Goal: Transaction & Acquisition: Purchase product/service

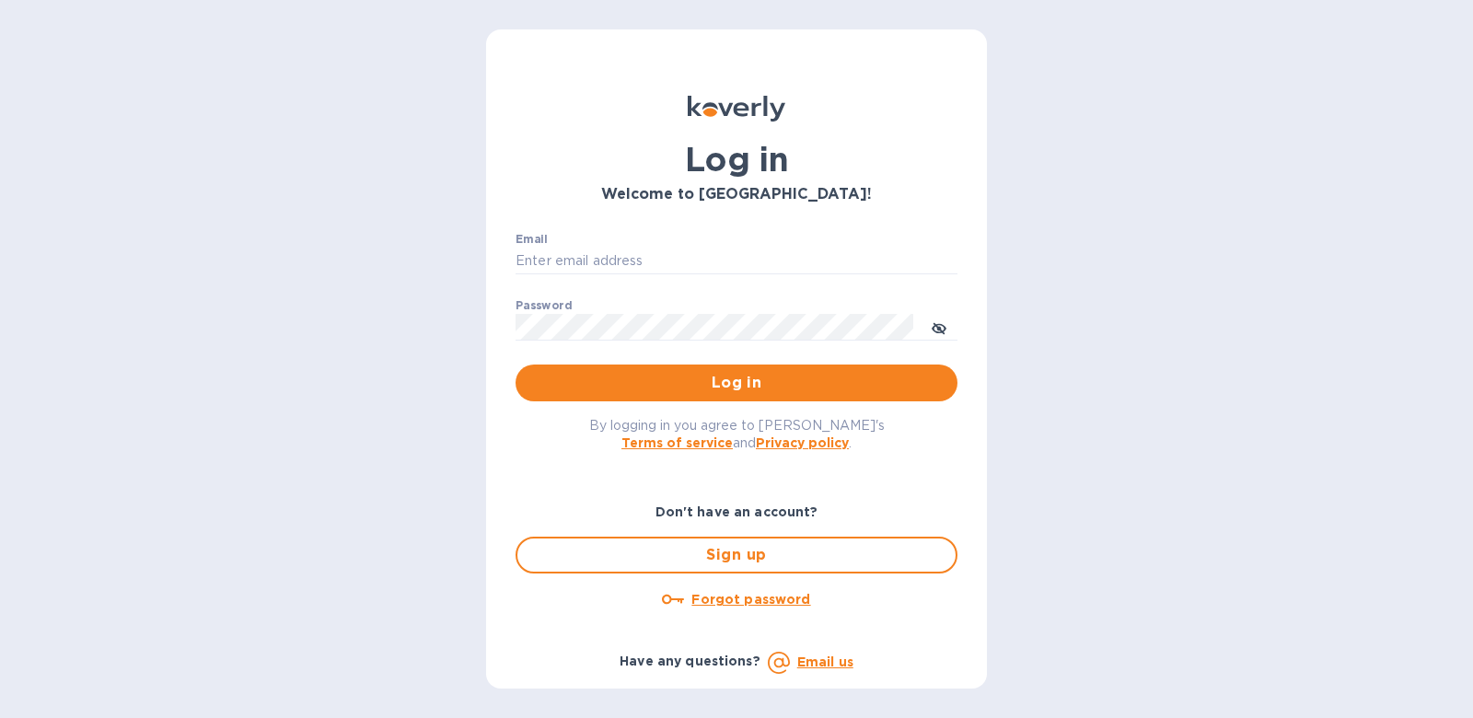
type input "[PERSON_NAME][EMAIL_ADDRESS][DOMAIN_NAME]"
click at [818, 377] on span "Log in" at bounding box center [736, 383] width 412 height 22
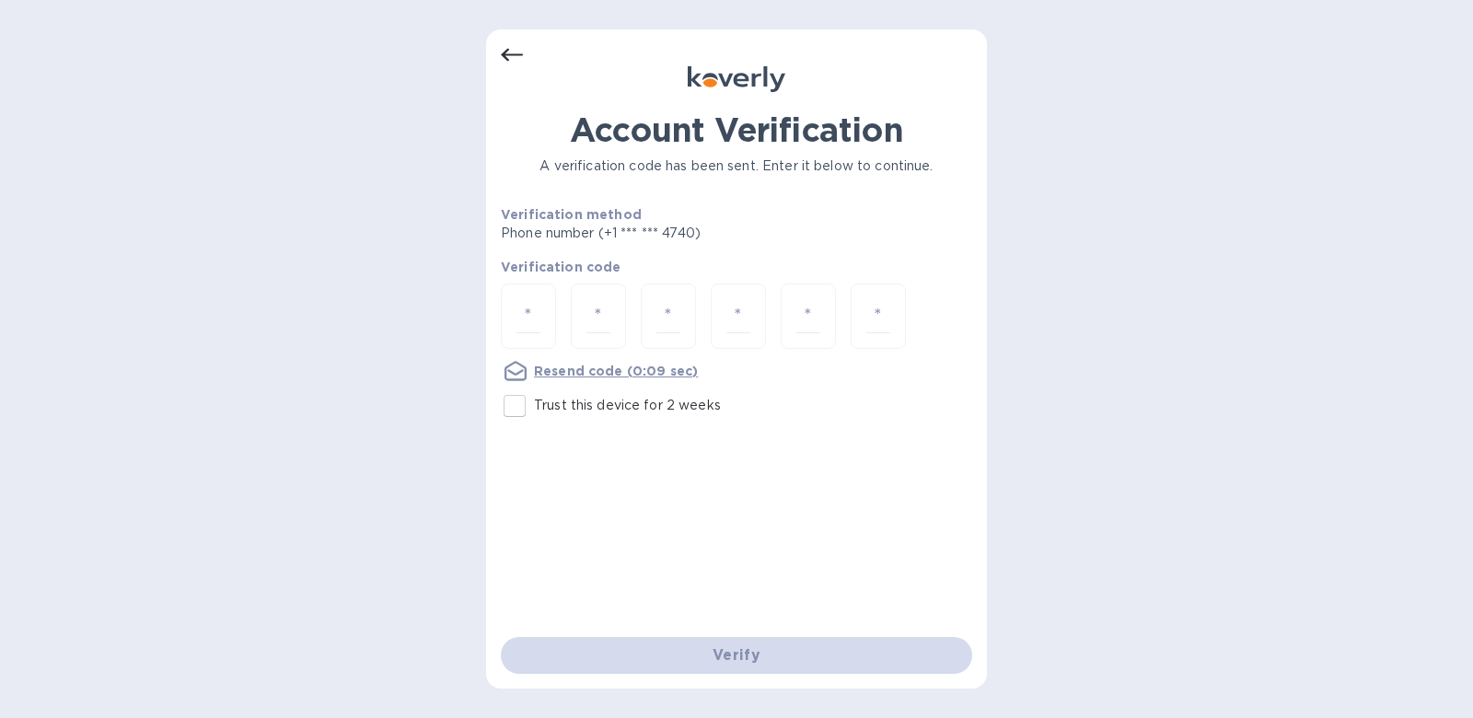
click at [584, 409] on p "Trust this device for 2 weeks" at bounding box center [627, 405] width 187 height 19
click at [534, 409] on input "Trust this device for 2 weeks" at bounding box center [514, 406] width 39 height 39
checkbox input "true"
type input "3"
click at [538, 308] on input "3" at bounding box center [528, 316] width 24 height 34
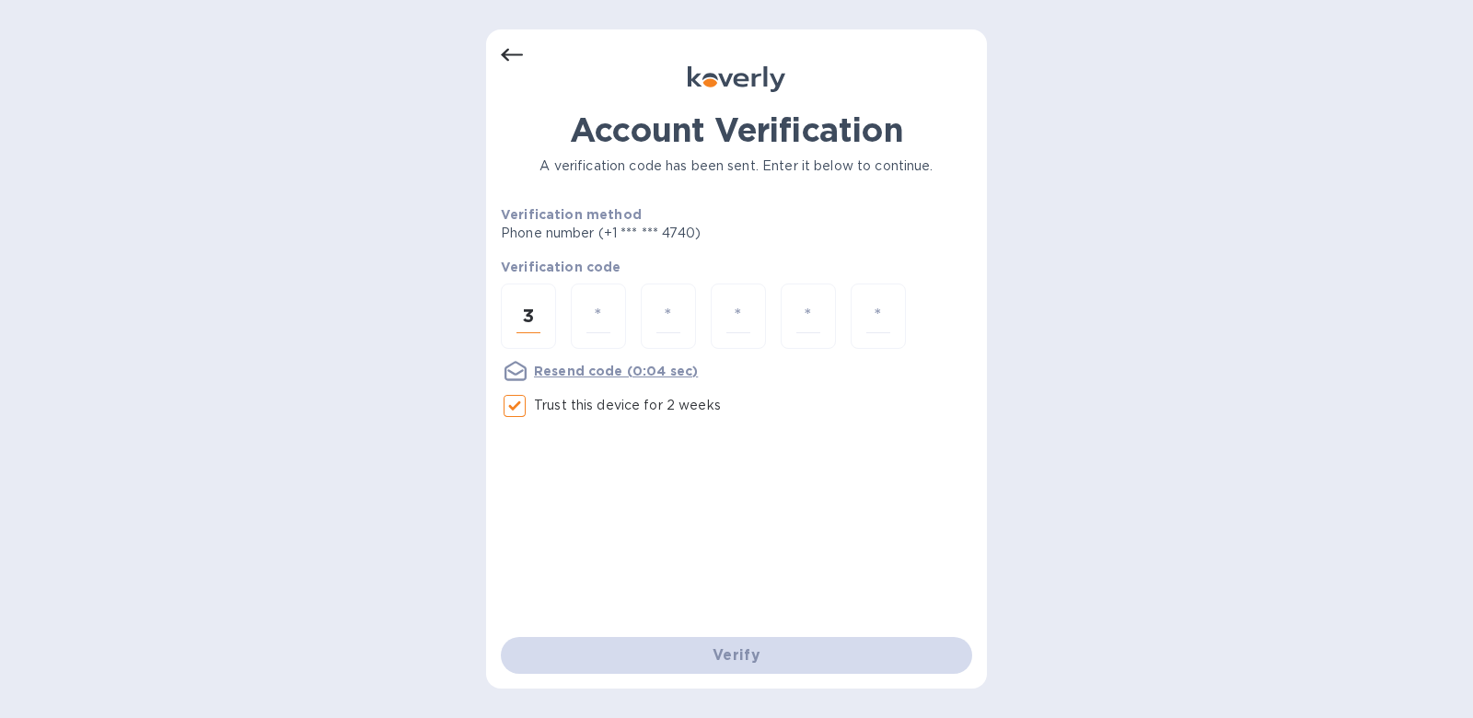
type input "3"
type input "2"
type input "4"
type input "3"
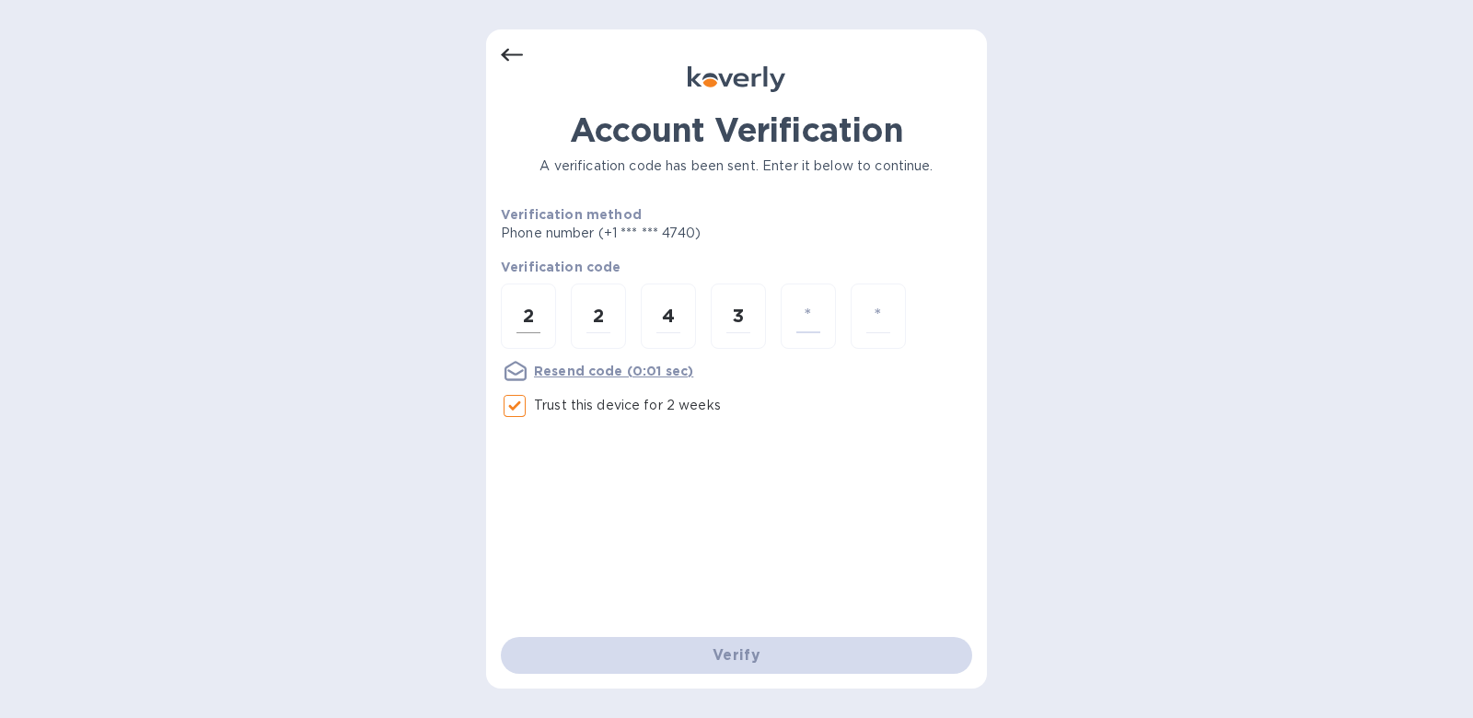
type input "3"
type input "4"
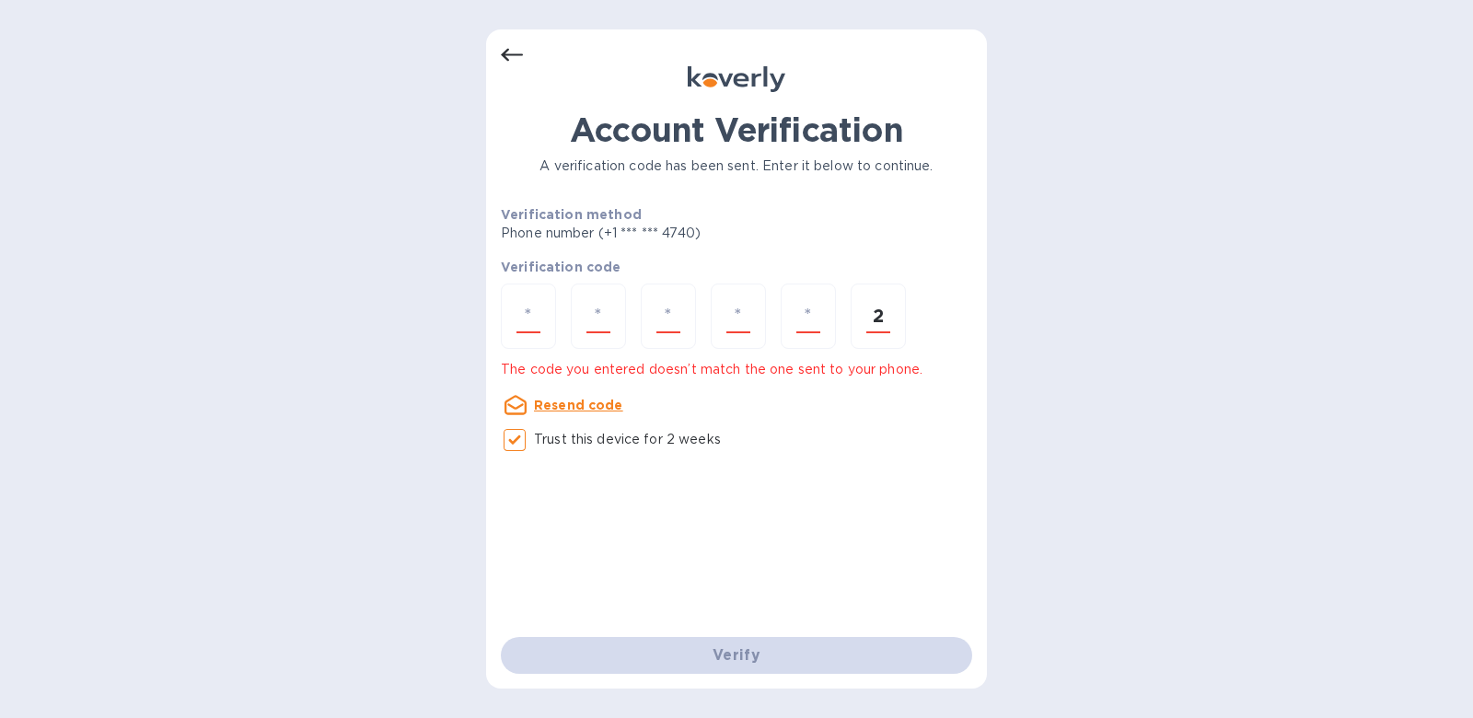
type input "2"
click at [526, 302] on input "number" at bounding box center [528, 316] width 24 height 34
type input "2"
type input "4"
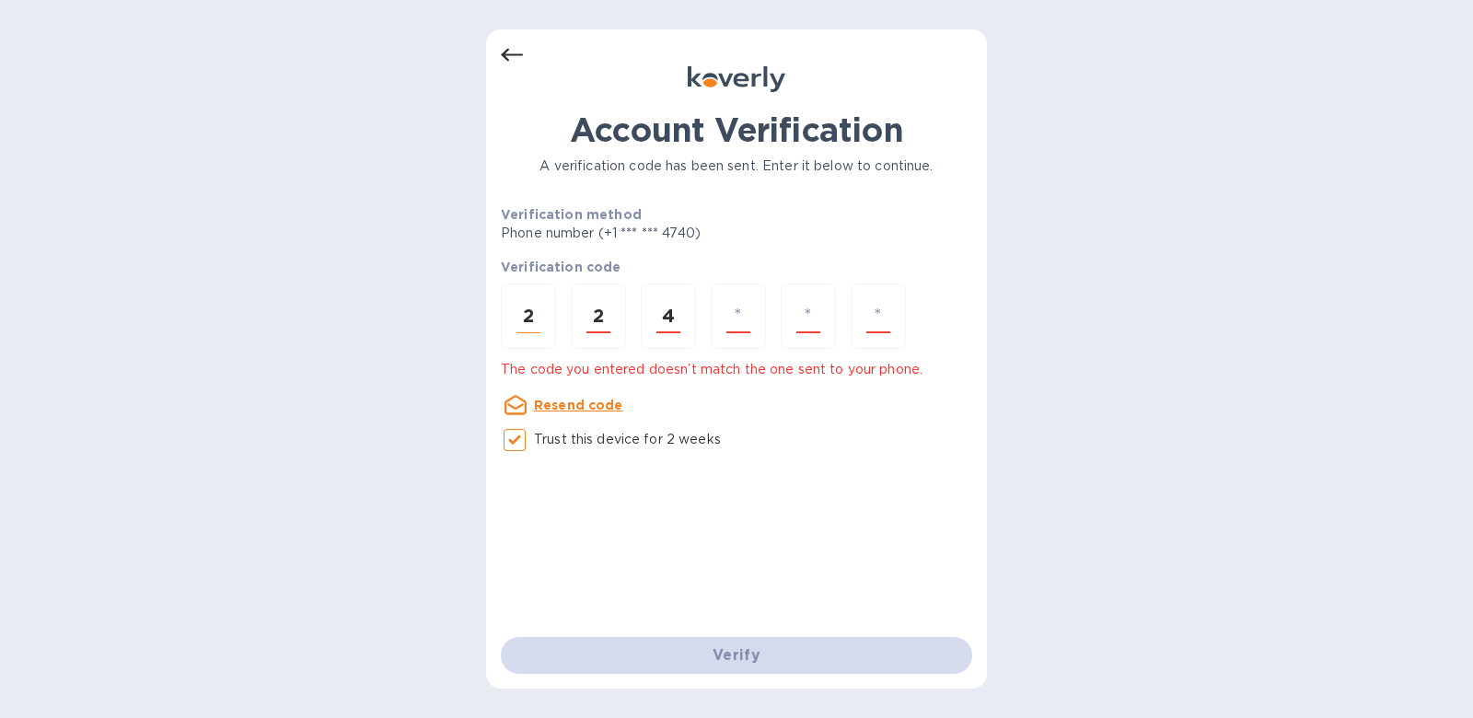
type input "3"
type input "4"
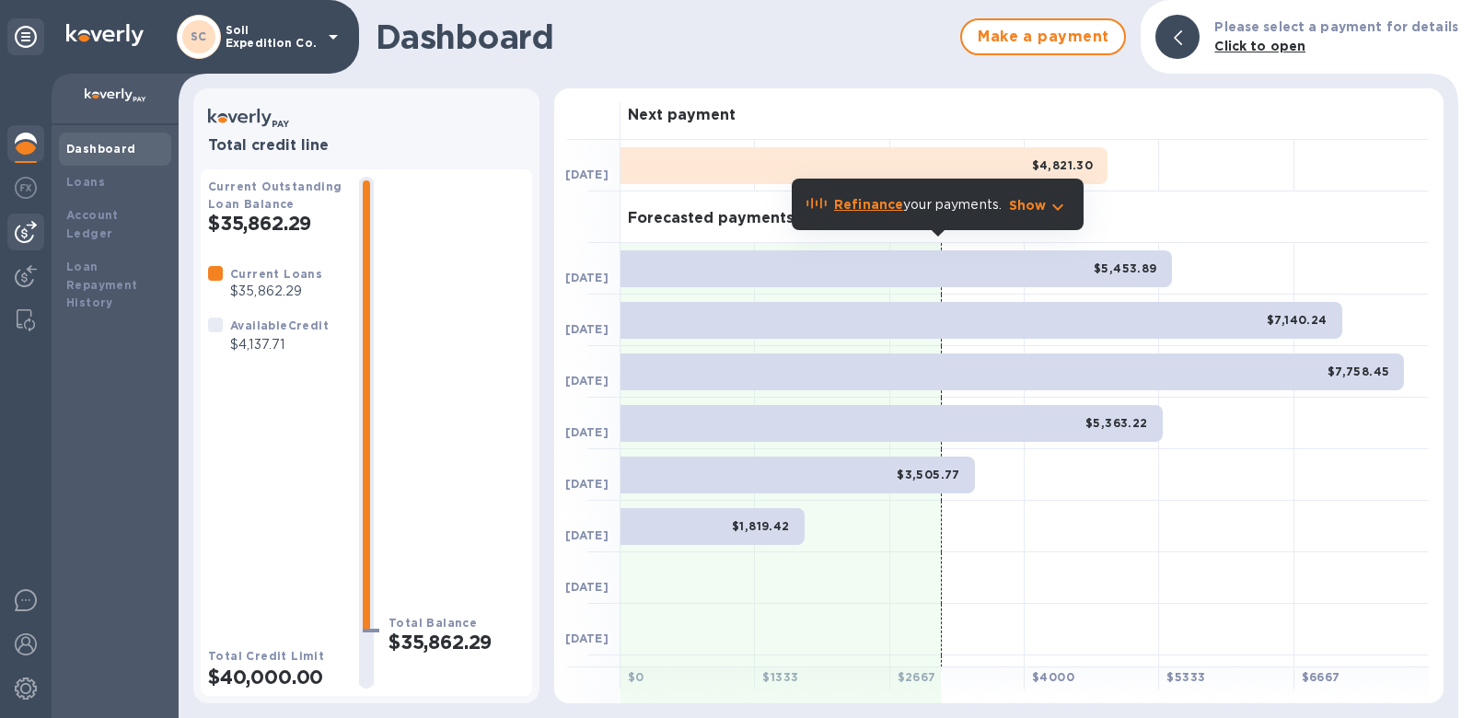
click at [25, 228] on img at bounding box center [26, 232] width 22 height 22
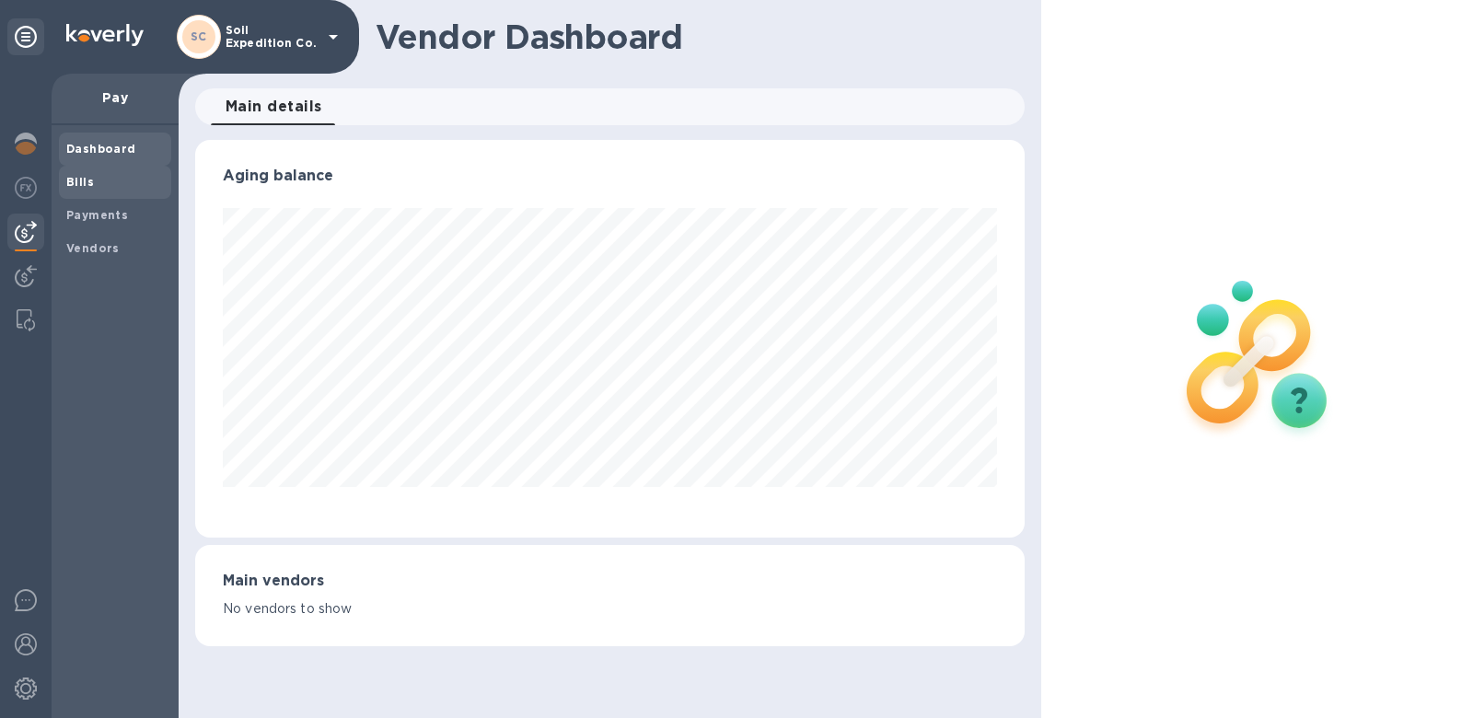
scroll to position [919986, 919562]
click at [74, 175] on b "Bills" at bounding box center [80, 182] width 28 height 14
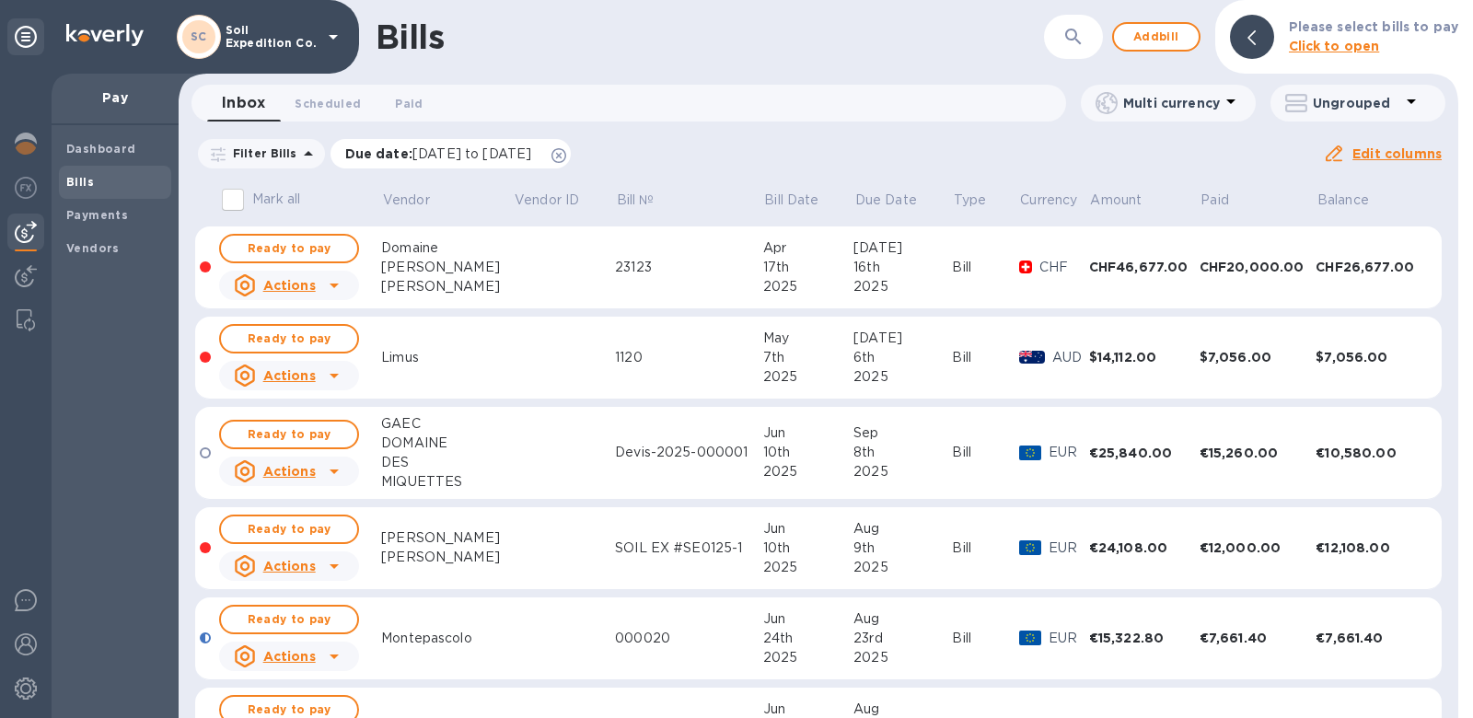
click at [572, 156] on div "Due date : [DATE] to [DATE]" at bounding box center [450, 153] width 241 height 29
click at [566, 156] on icon at bounding box center [558, 155] width 15 height 15
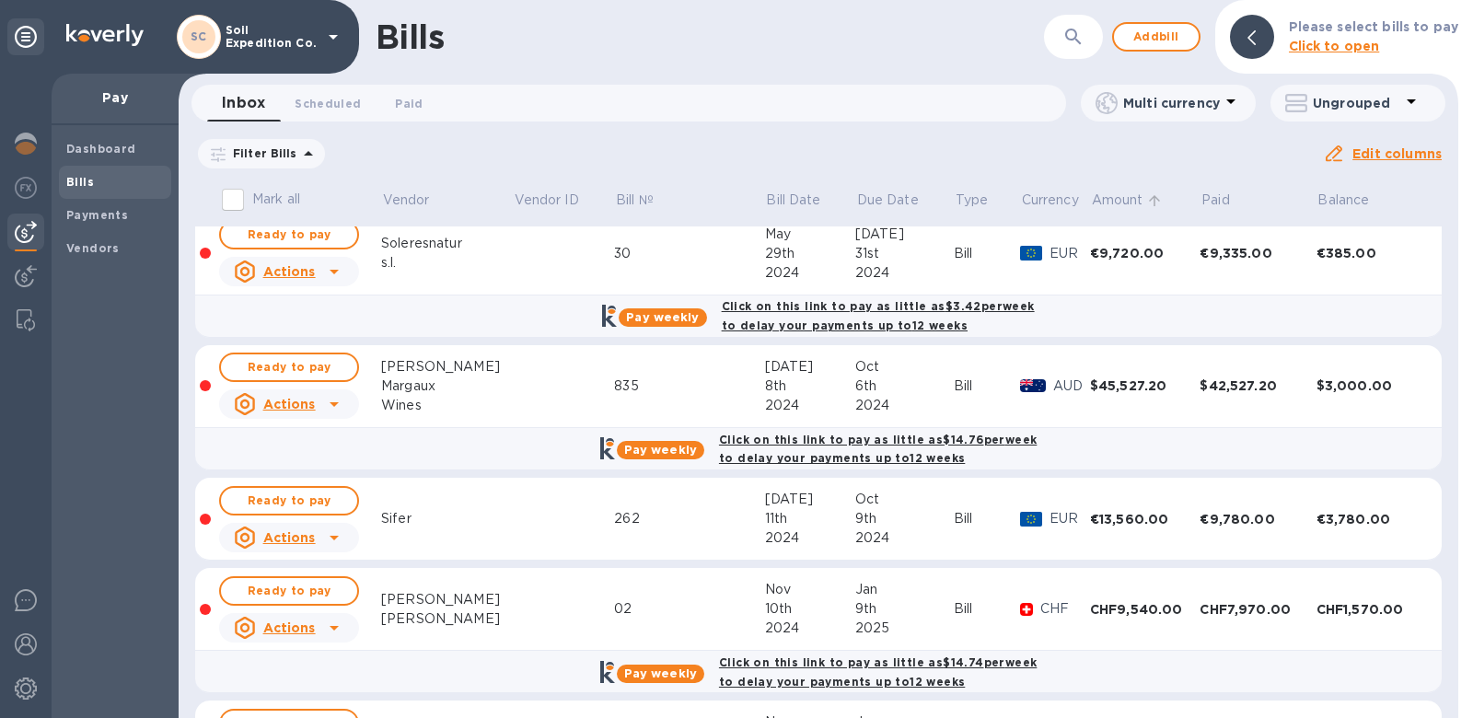
scroll to position [634, 0]
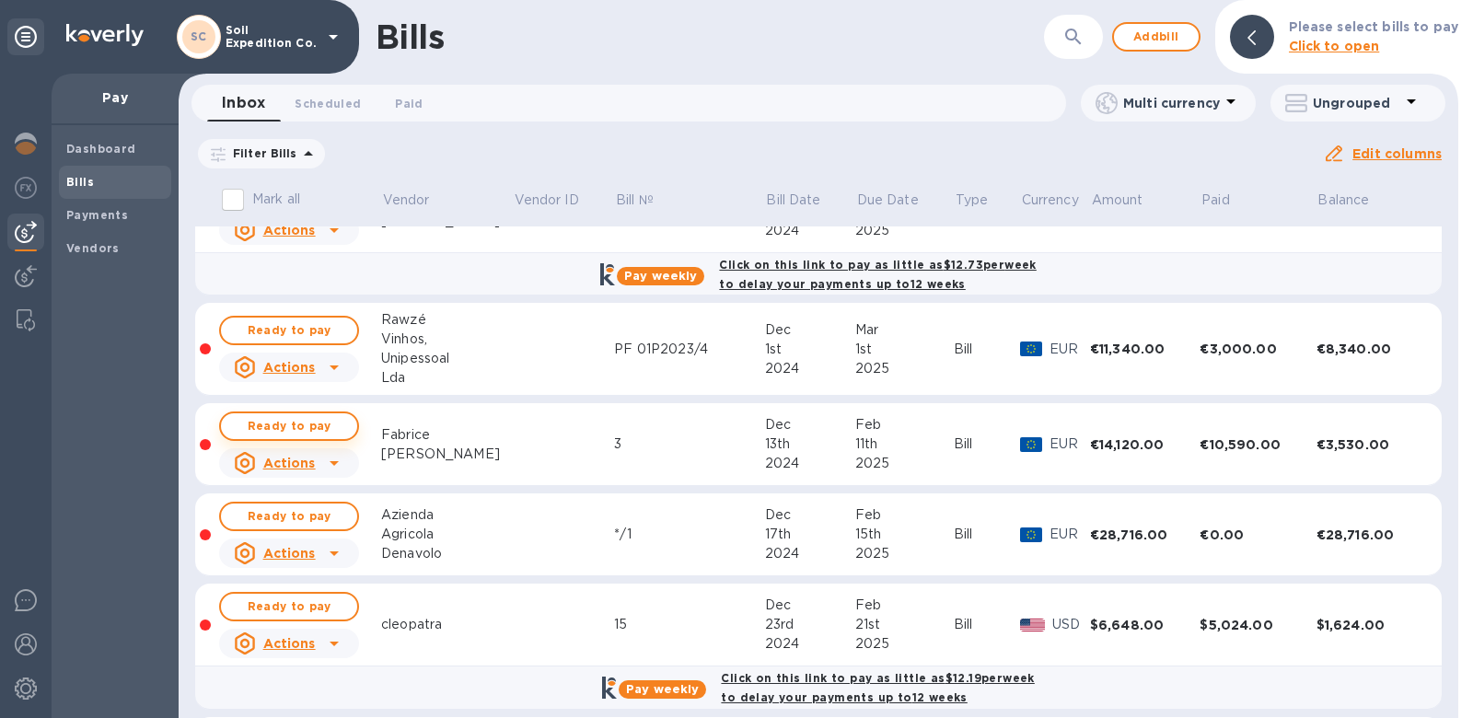
click at [314, 415] on span "Ready to pay" at bounding box center [289, 426] width 107 height 22
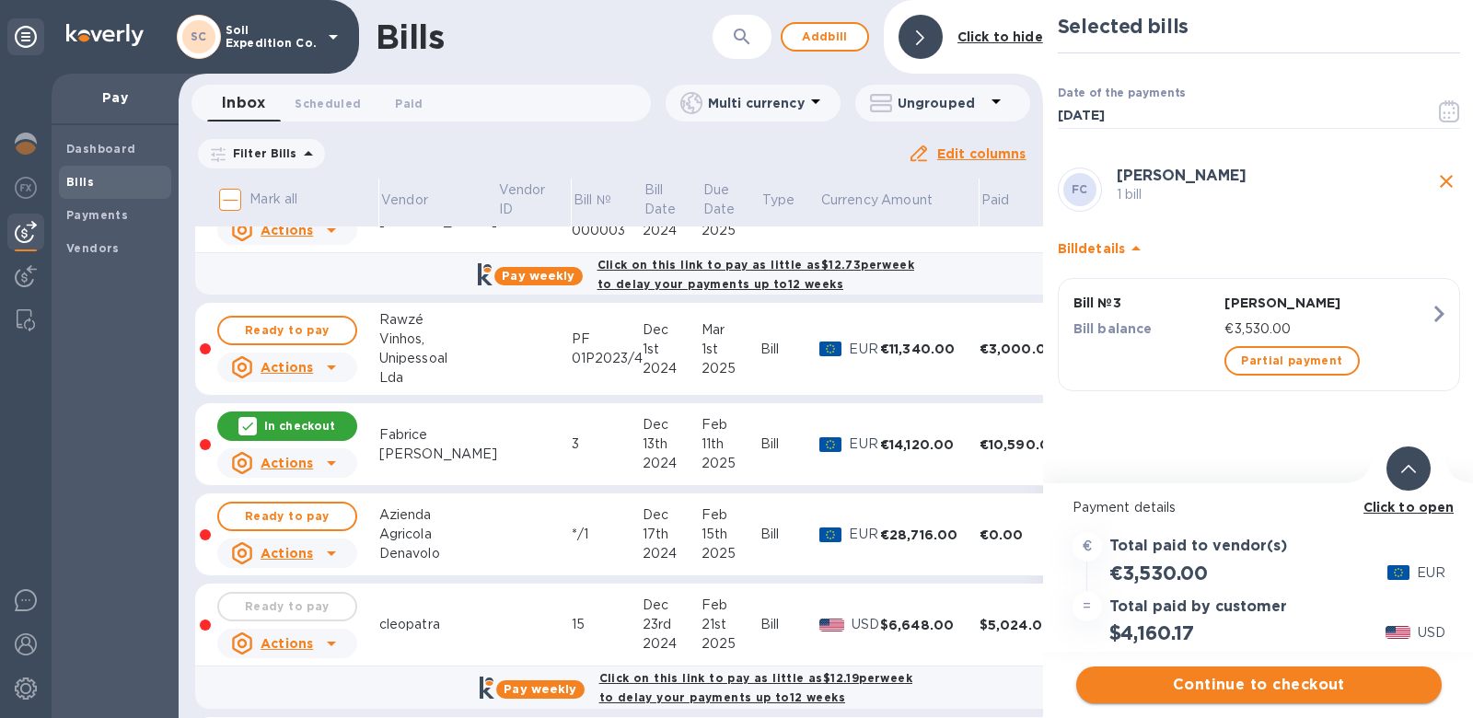
click at [1274, 692] on span "Continue to checkout" at bounding box center [1259, 685] width 336 height 22
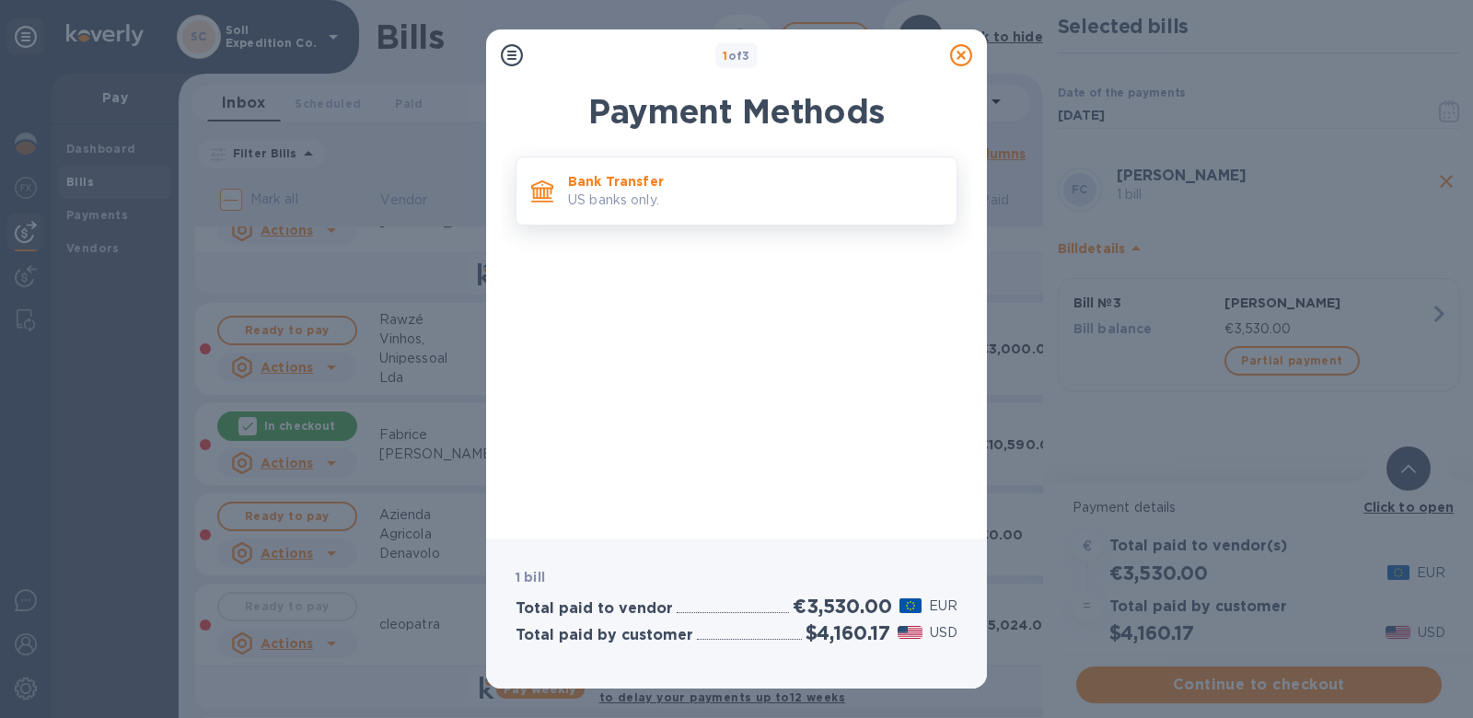
click at [689, 168] on div "Bank Transfer US banks only." at bounding box center [755, 191] width 388 height 52
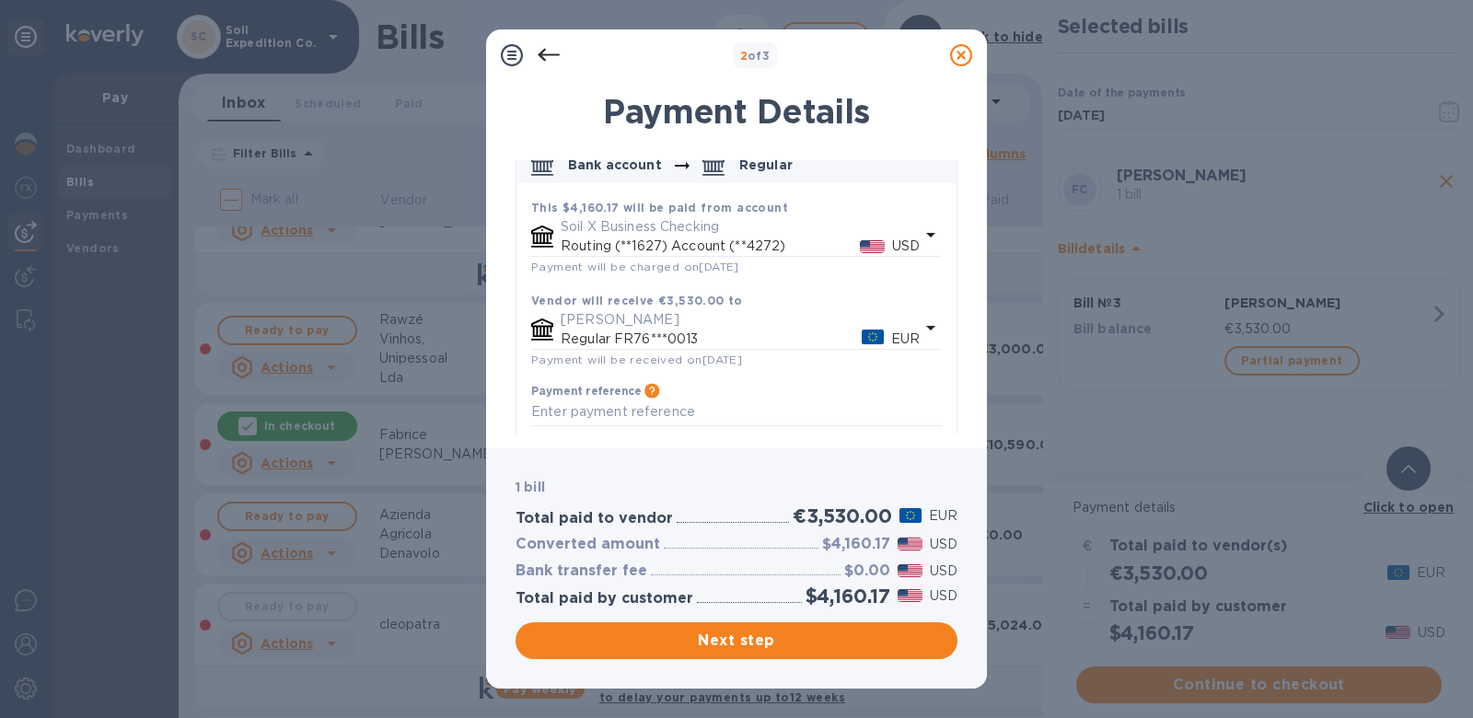
scroll to position [135, 0]
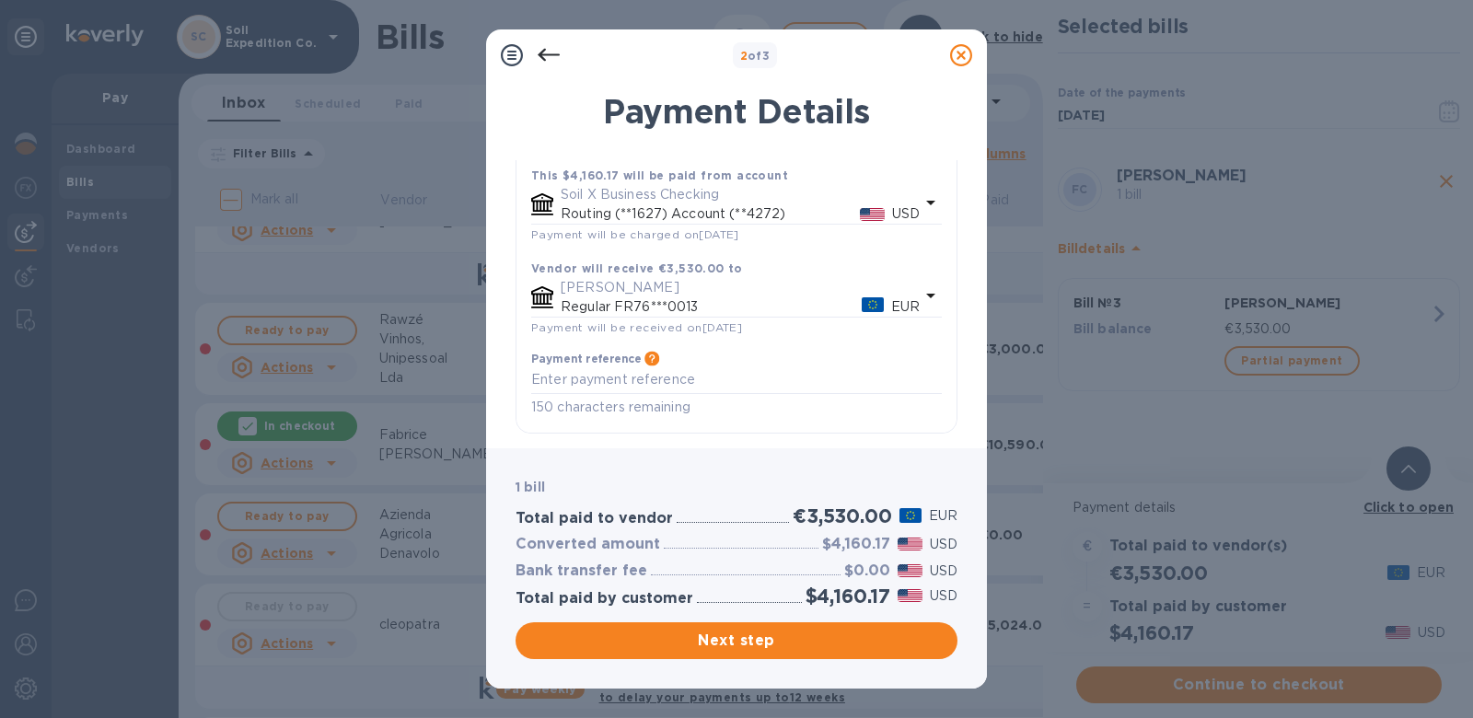
click at [959, 55] on icon at bounding box center [961, 55] width 22 height 22
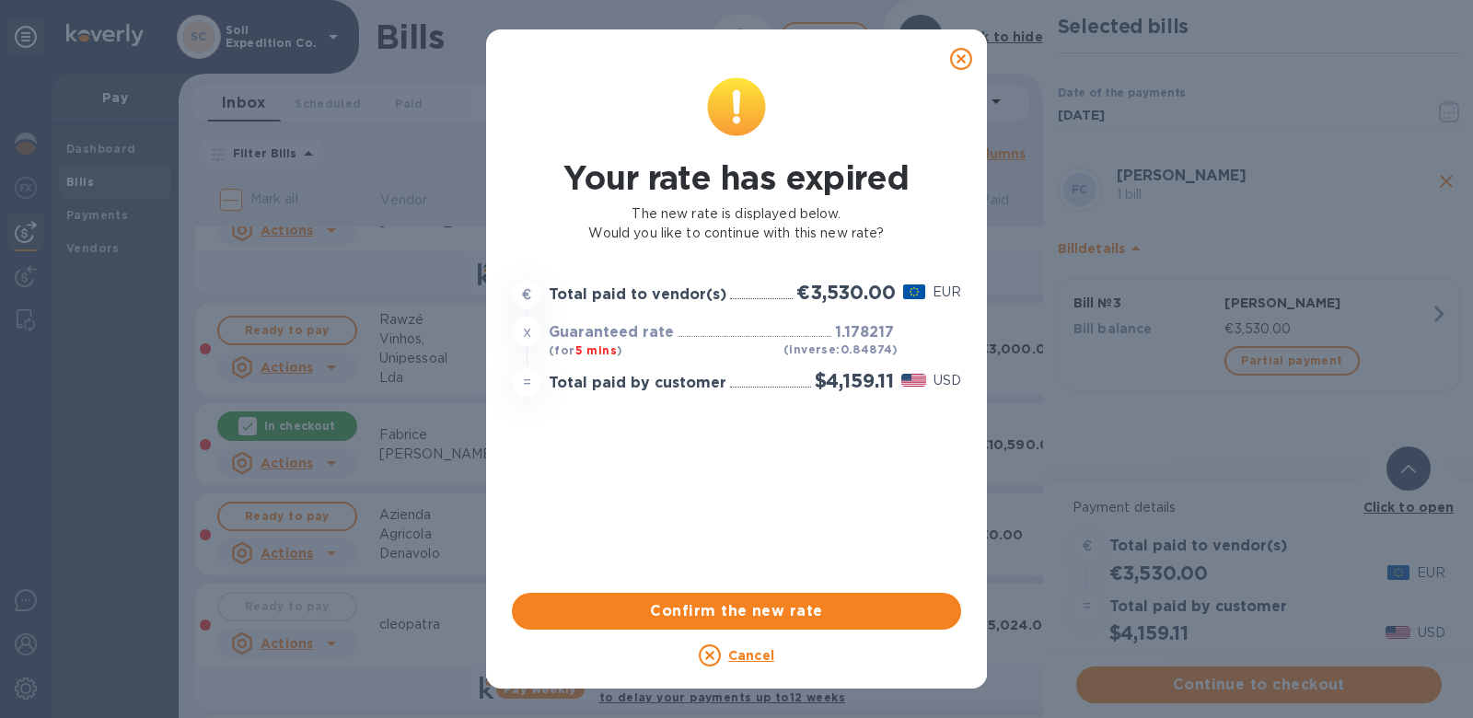
click at [969, 62] on icon at bounding box center [961, 59] width 22 height 22
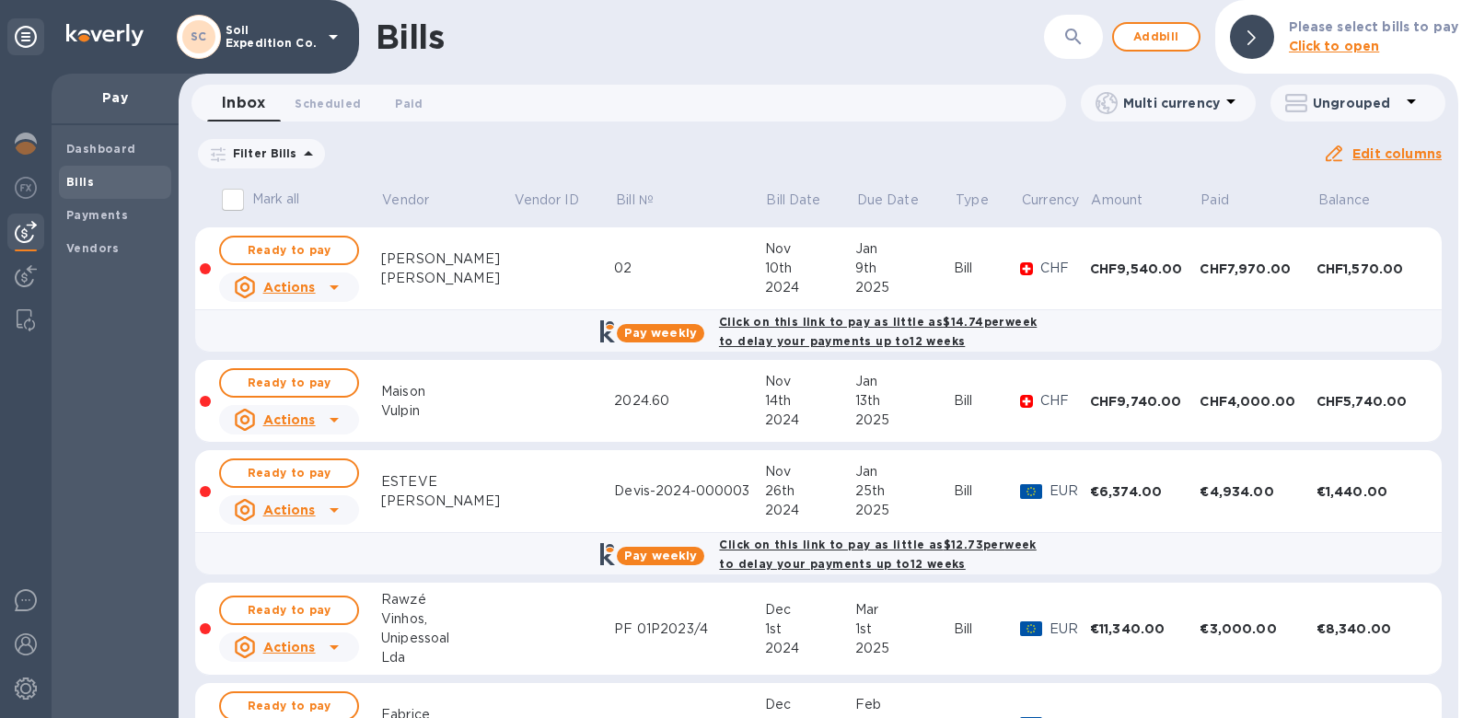
scroll to position [0, 0]
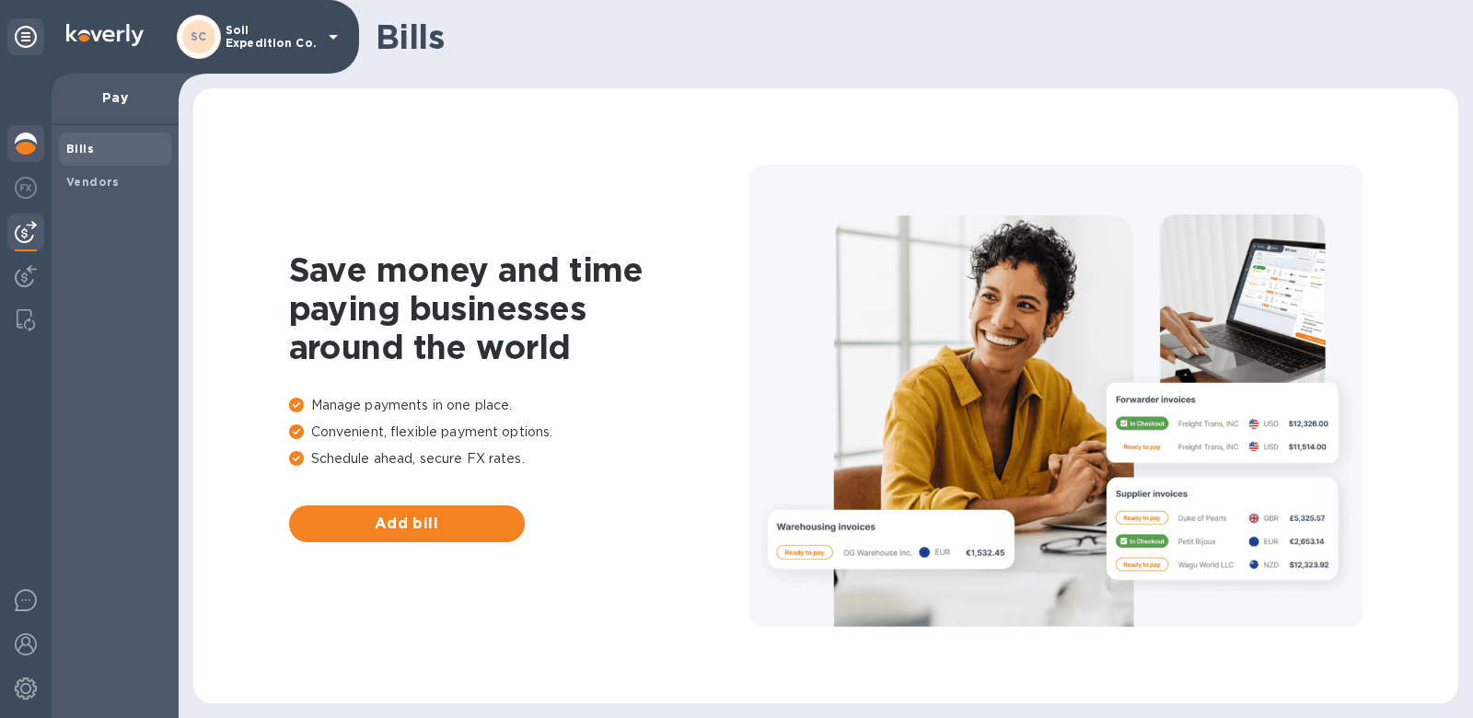
click at [24, 148] on img at bounding box center [26, 144] width 22 height 22
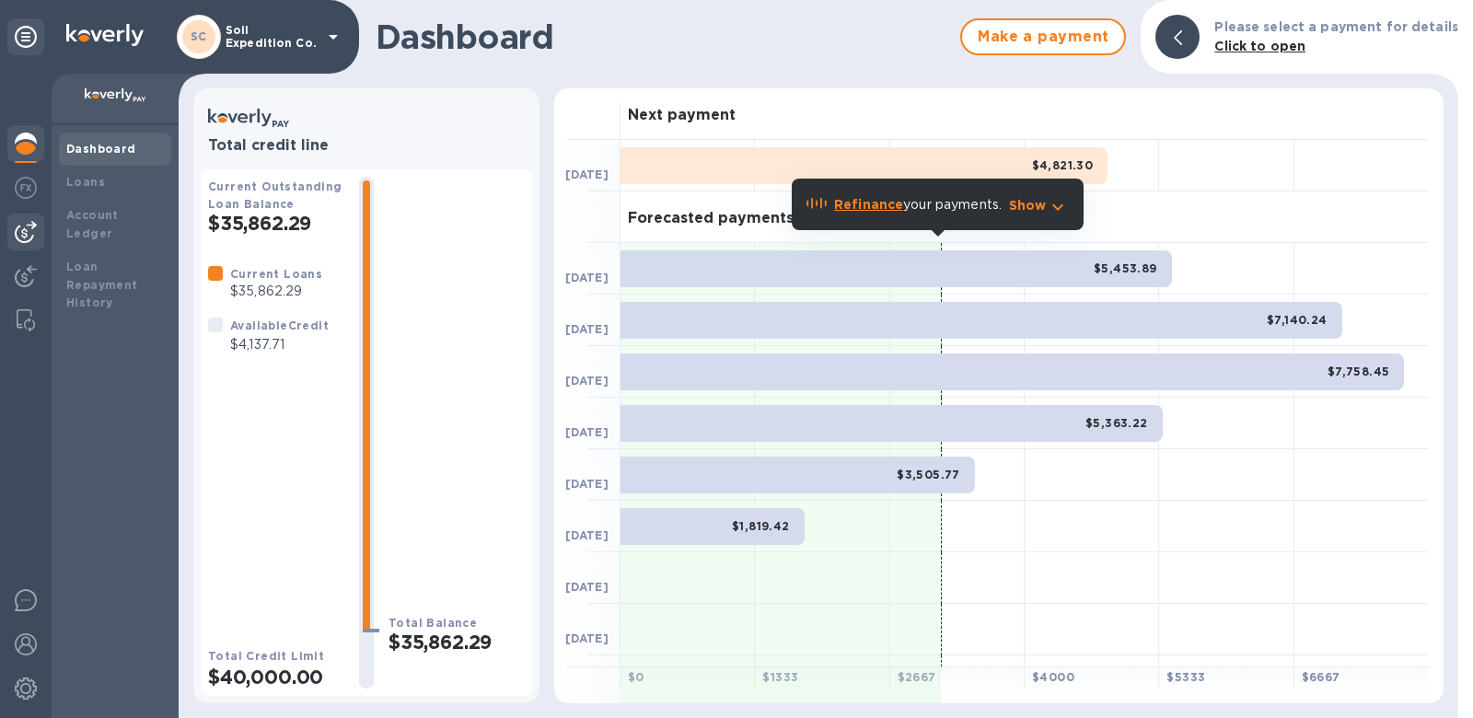
click at [28, 231] on img at bounding box center [26, 232] width 22 height 22
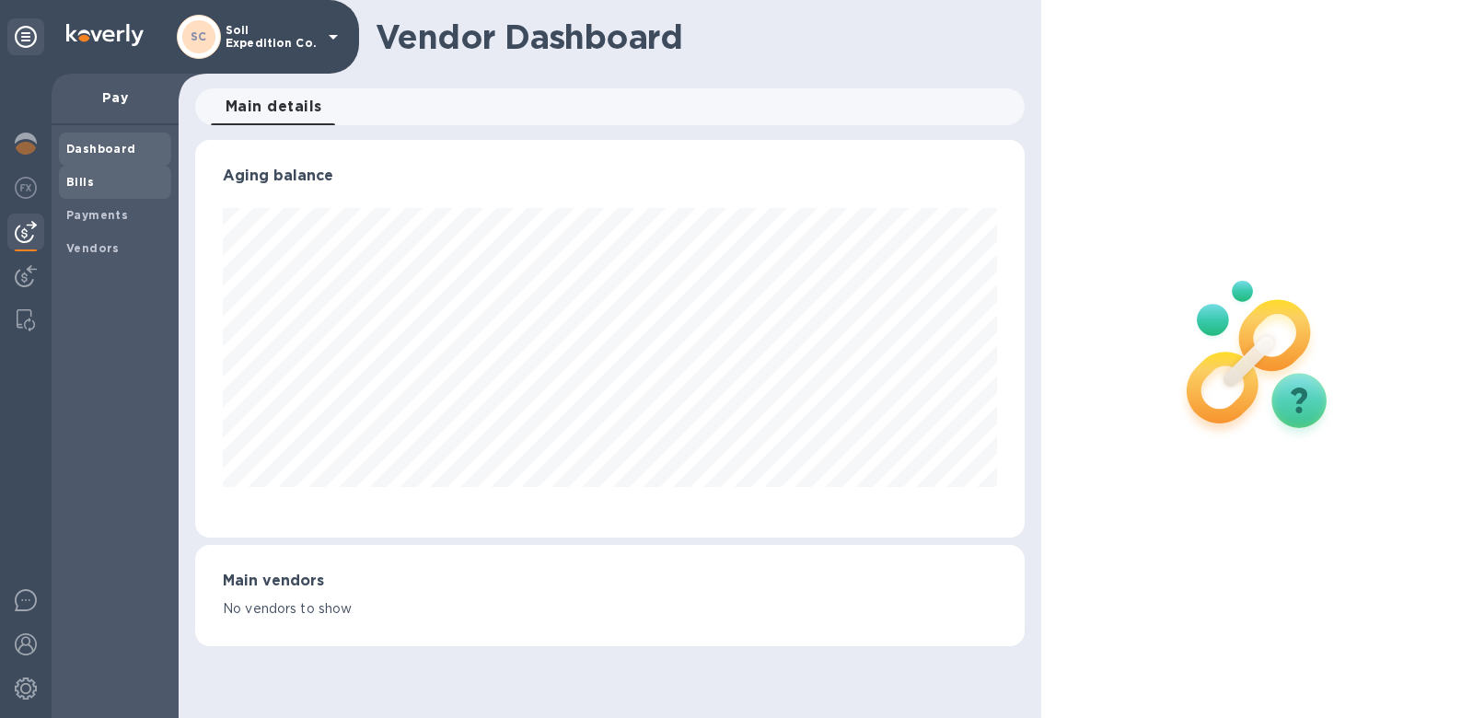
click at [101, 181] on span "Bills" at bounding box center [115, 182] width 98 height 18
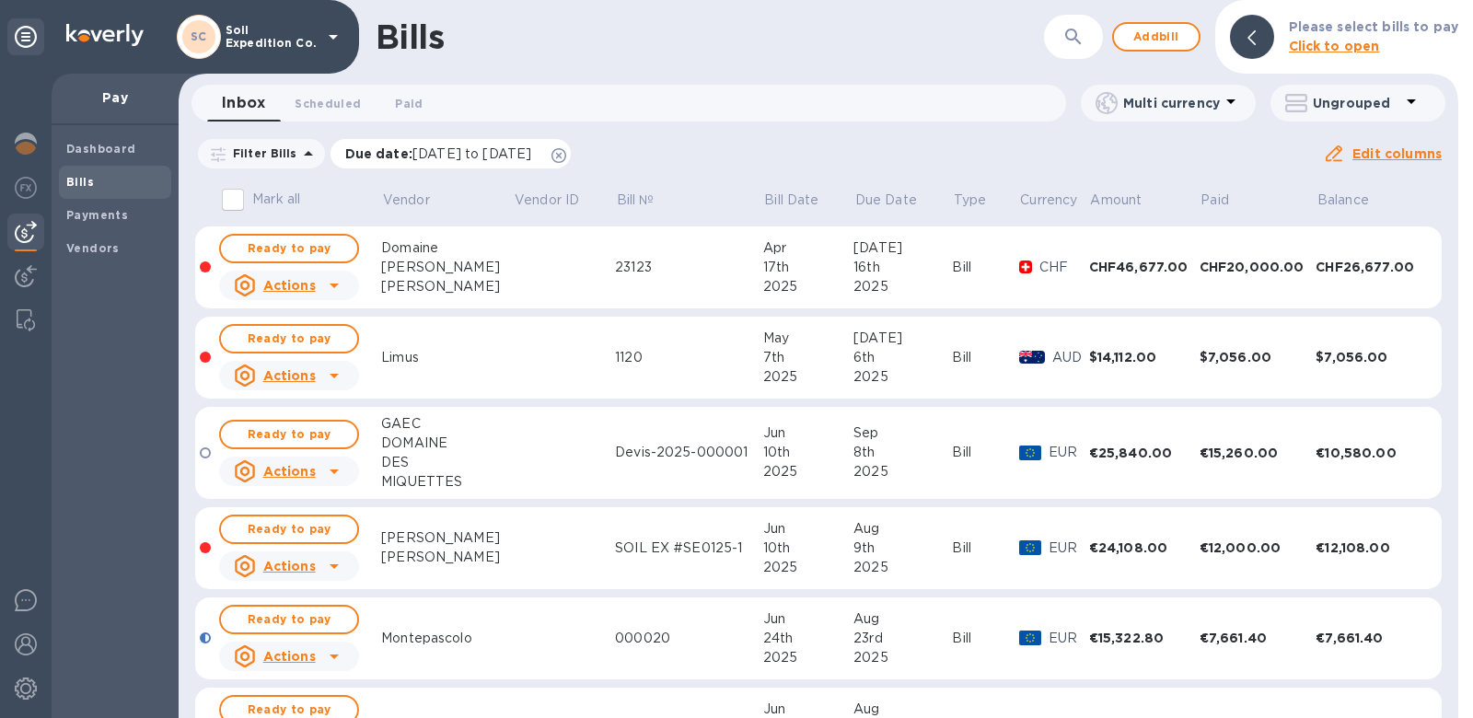
click at [566, 157] on icon at bounding box center [558, 155] width 15 height 15
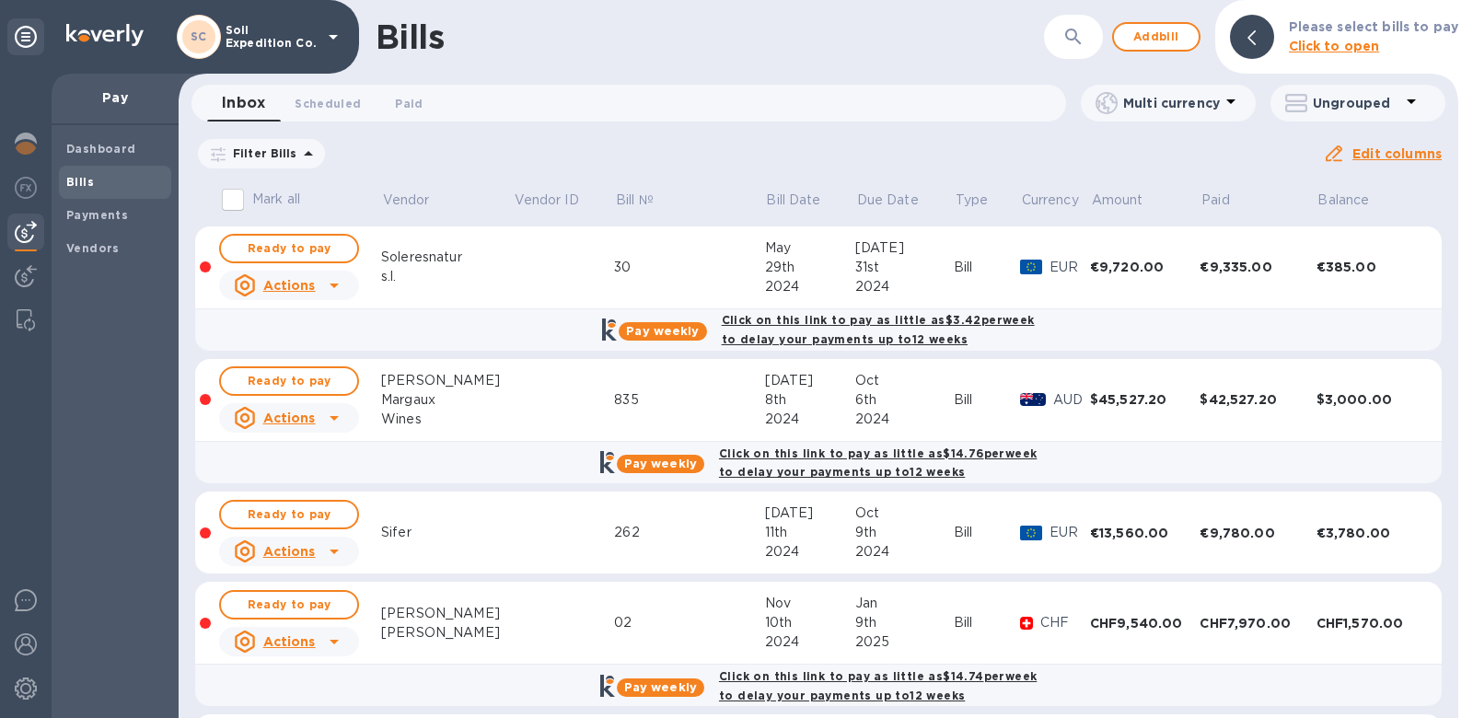
scroll to position [634, 0]
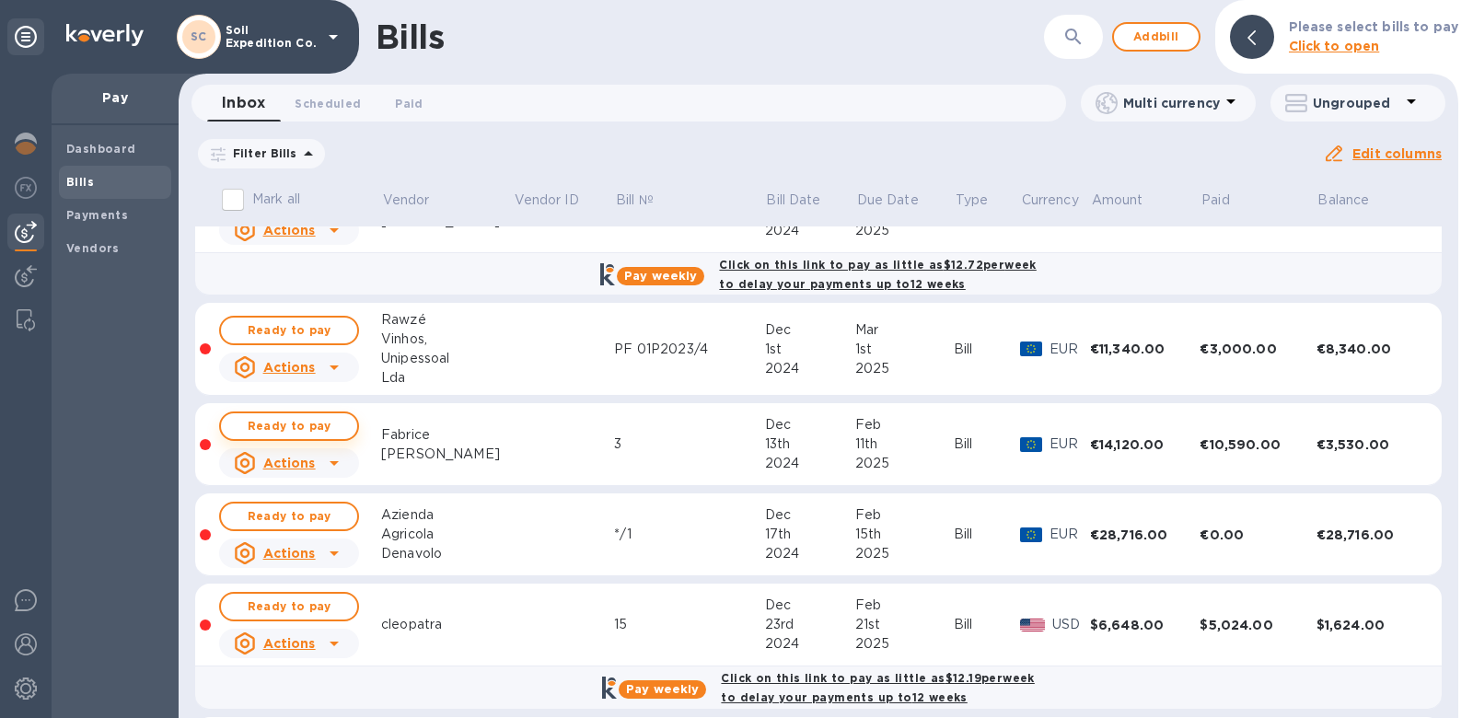
click at [256, 415] on span "Ready to pay" at bounding box center [289, 426] width 107 height 22
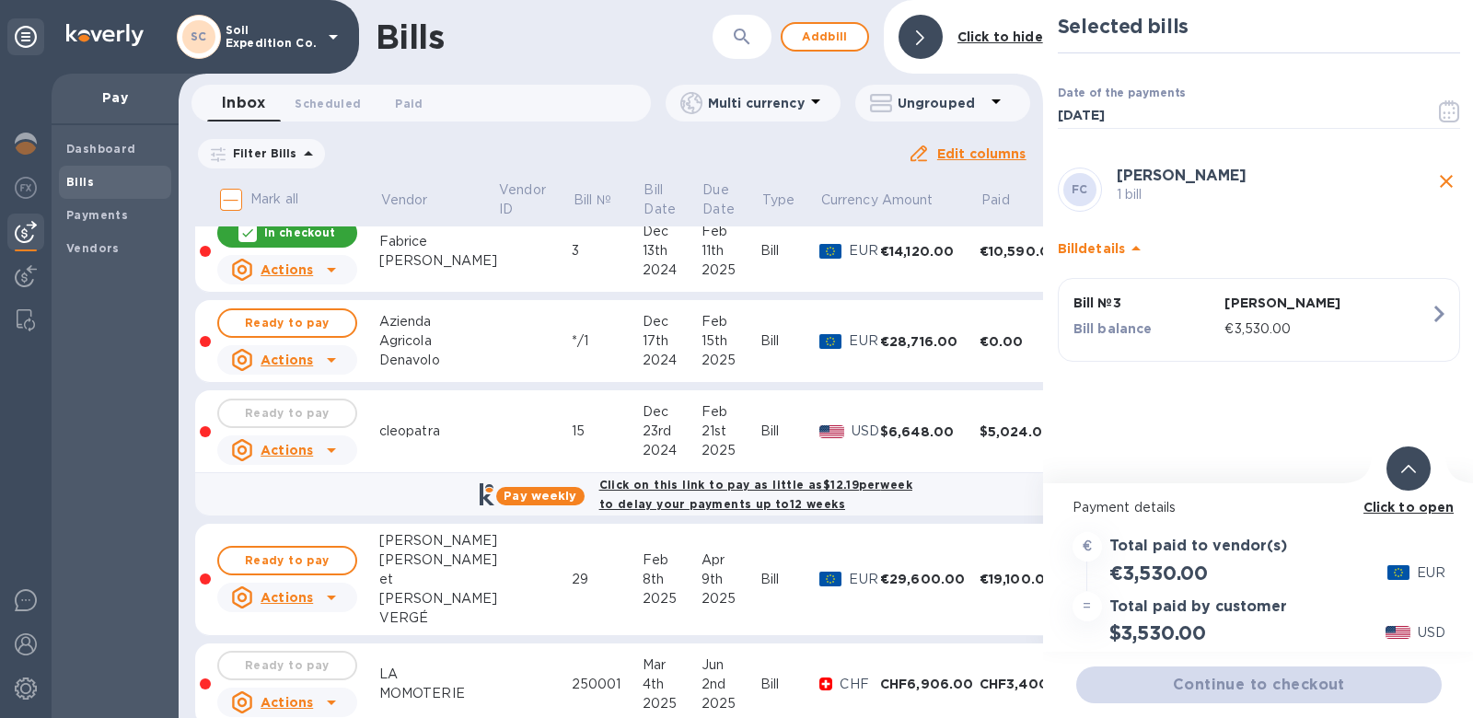
scroll to position [883, 0]
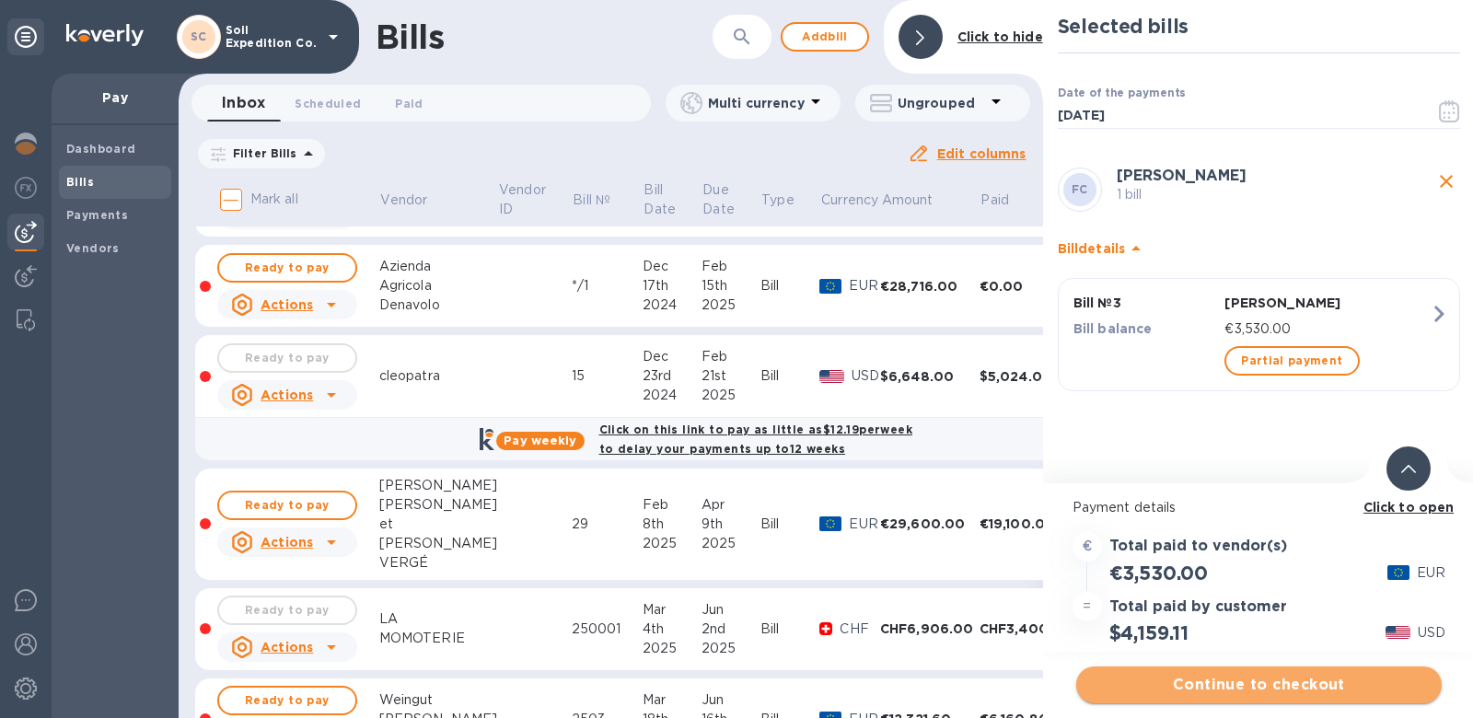
click at [1239, 675] on span "Continue to checkout" at bounding box center [1259, 685] width 336 height 22
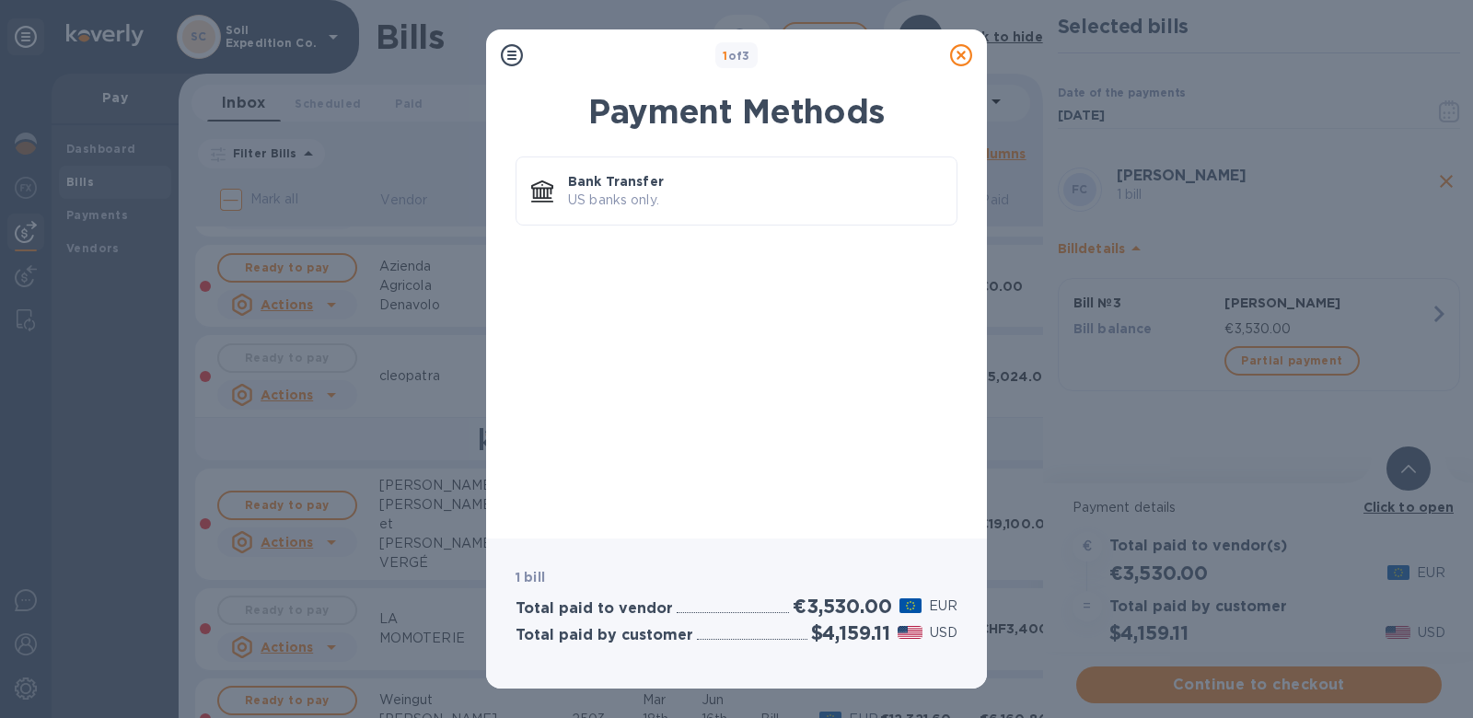
click at [687, 117] on h1 "Payment Methods" at bounding box center [736, 111] width 442 height 39
click at [688, 221] on div "Bank Transfer US banks only." at bounding box center [736, 190] width 442 height 69
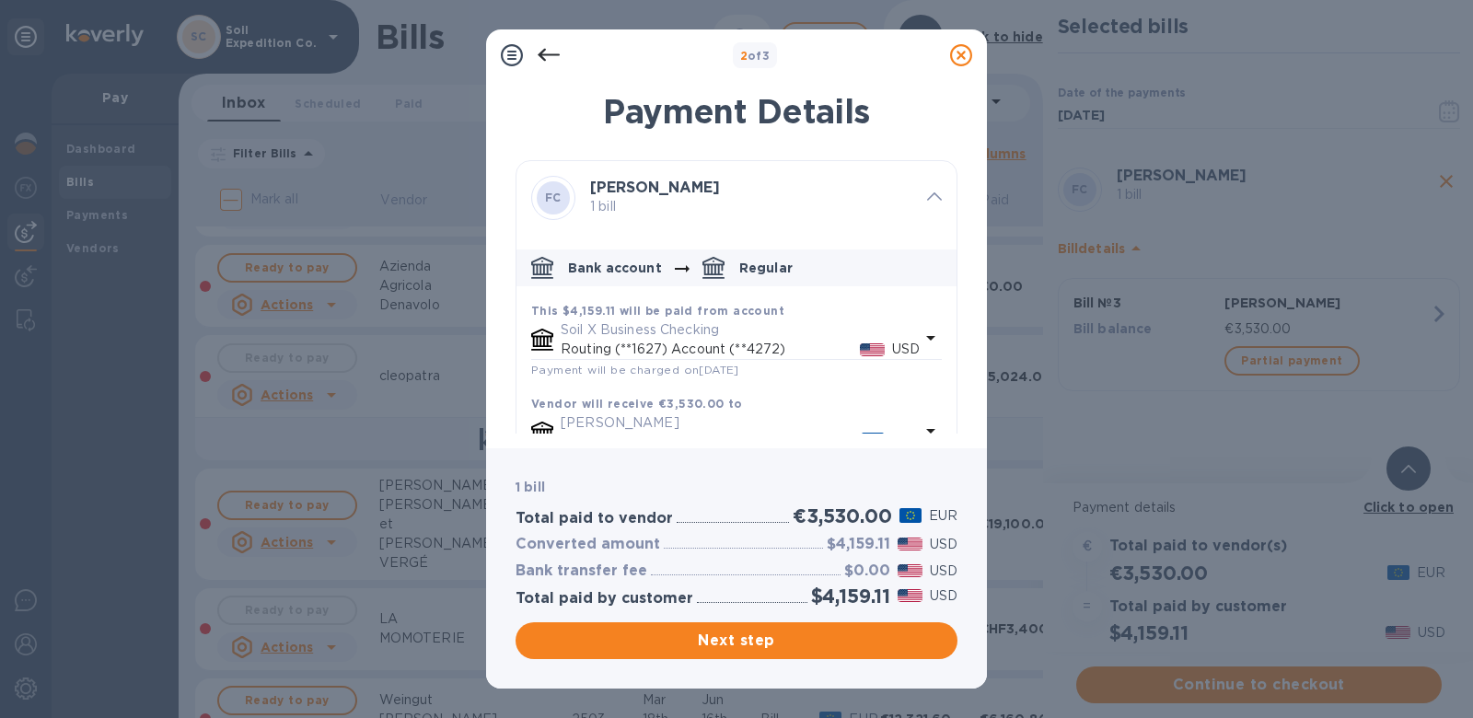
click at [960, 48] on icon at bounding box center [961, 55] width 22 height 22
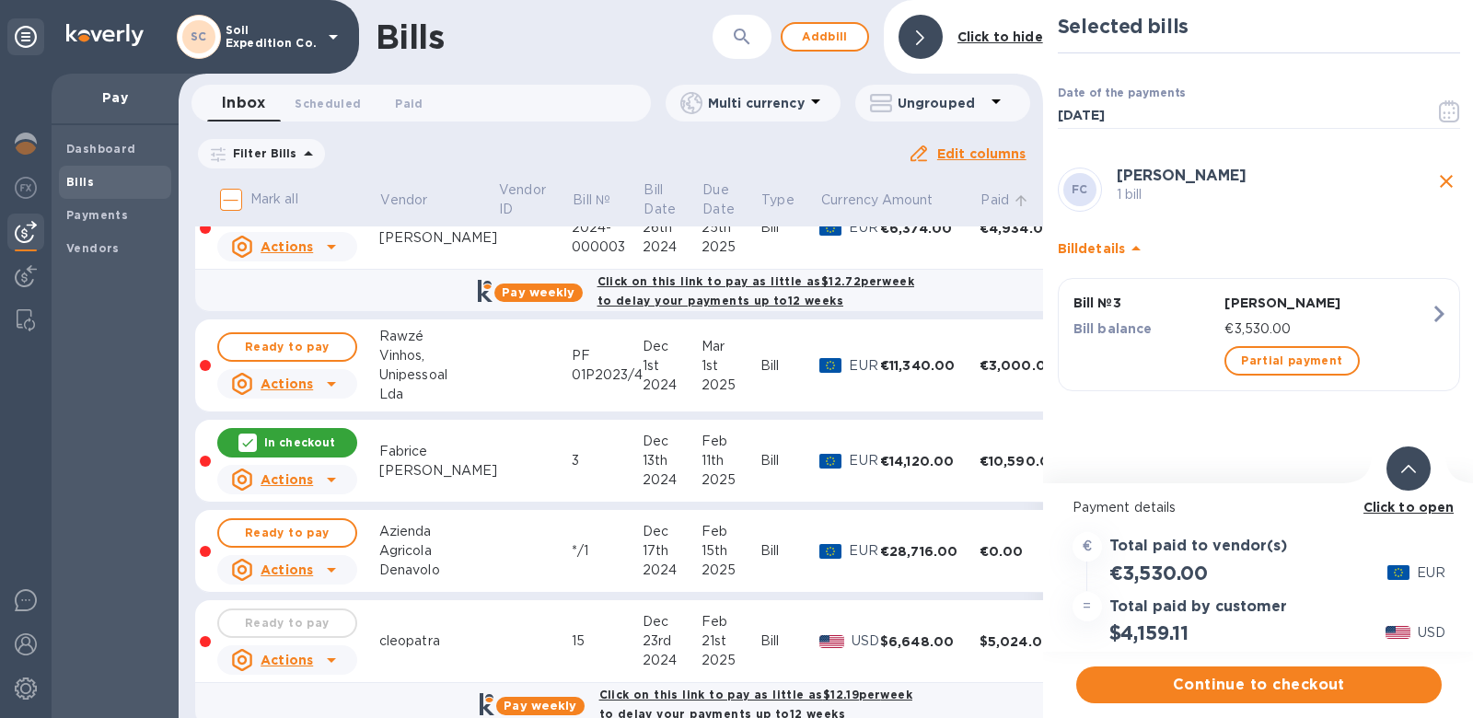
scroll to position [622, 0]
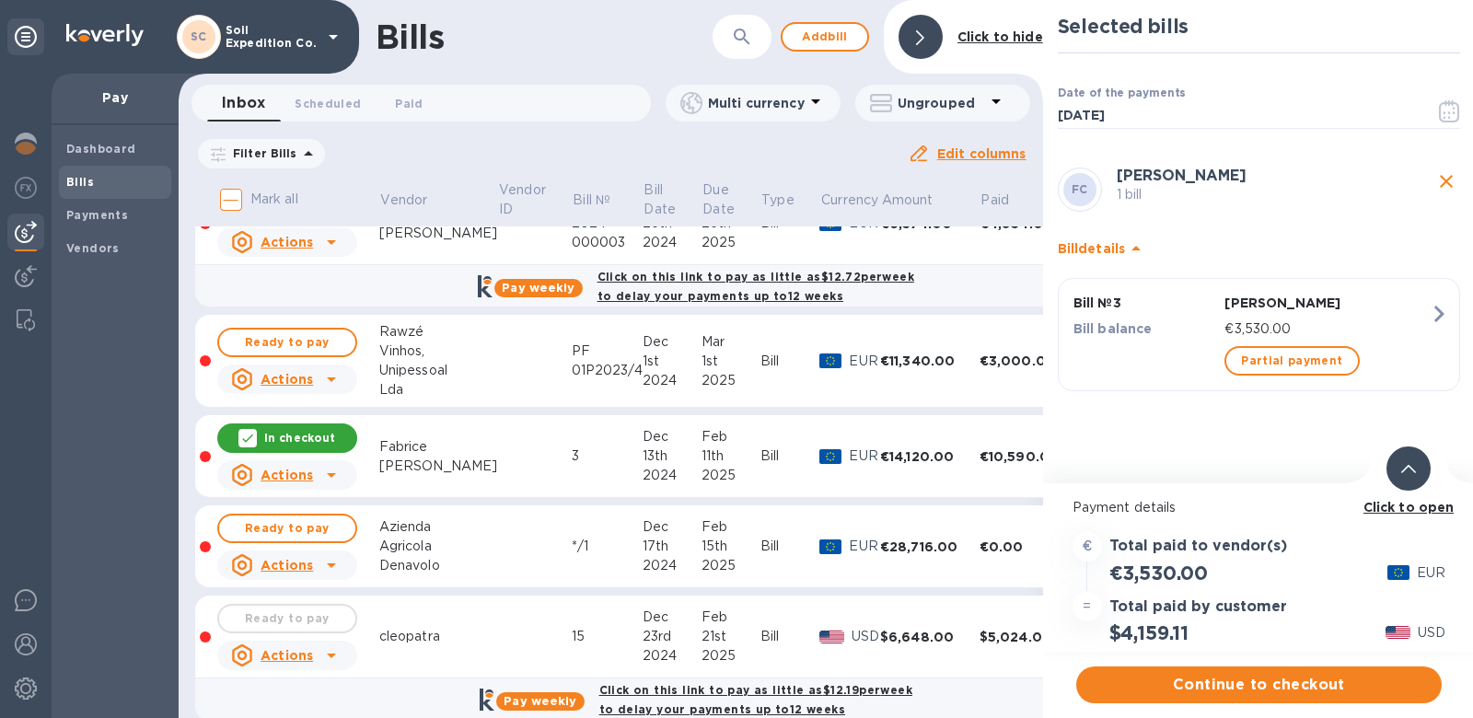
click at [1117, 475] on div "Selected bills Date of the payments 08/18/2025 ​ FC Fabrice Chaillou 1 bill Bil…" at bounding box center [1259, 241] width 432 height 483
click at [1443, 184] on icon "close" at bounding box center [1445, 181] width 13 height 13
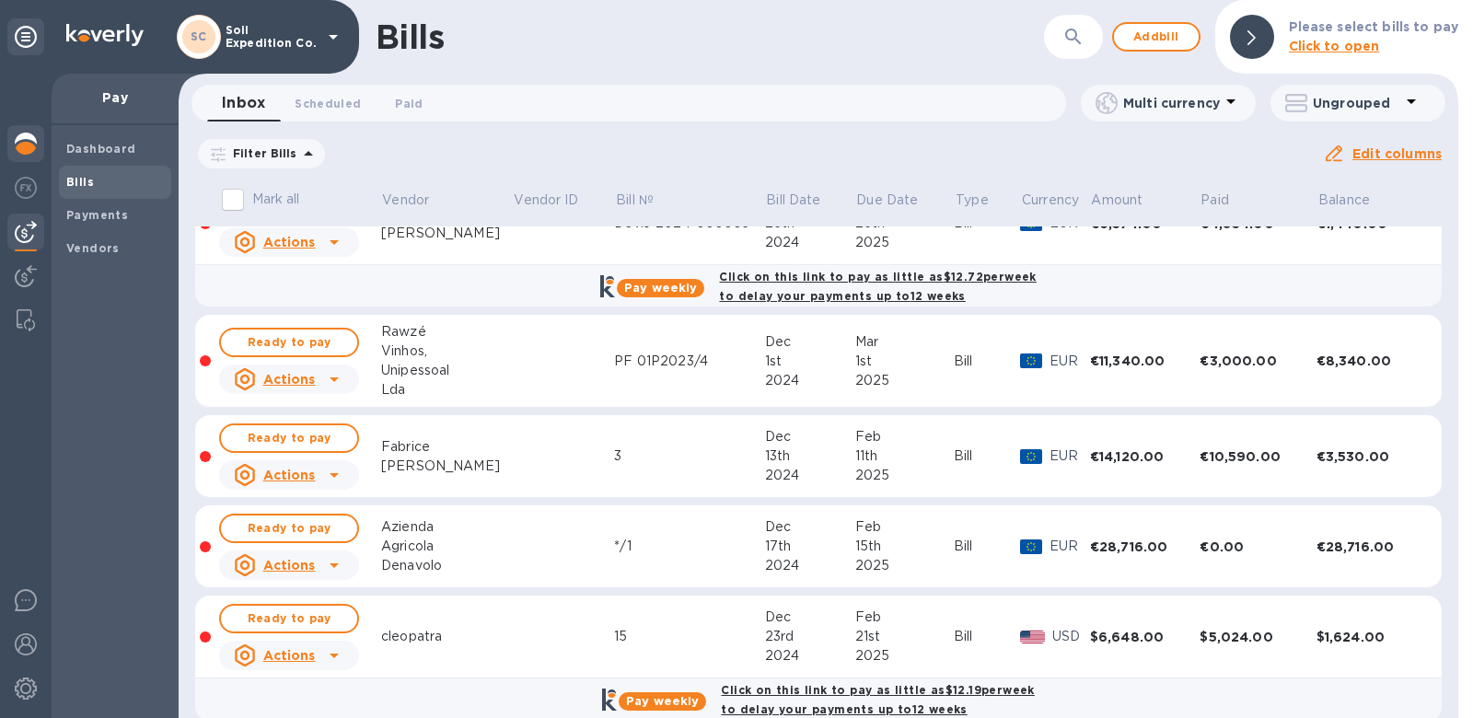
click at [17, 142] on img at bounding box center [26, 144] width 22 height 22
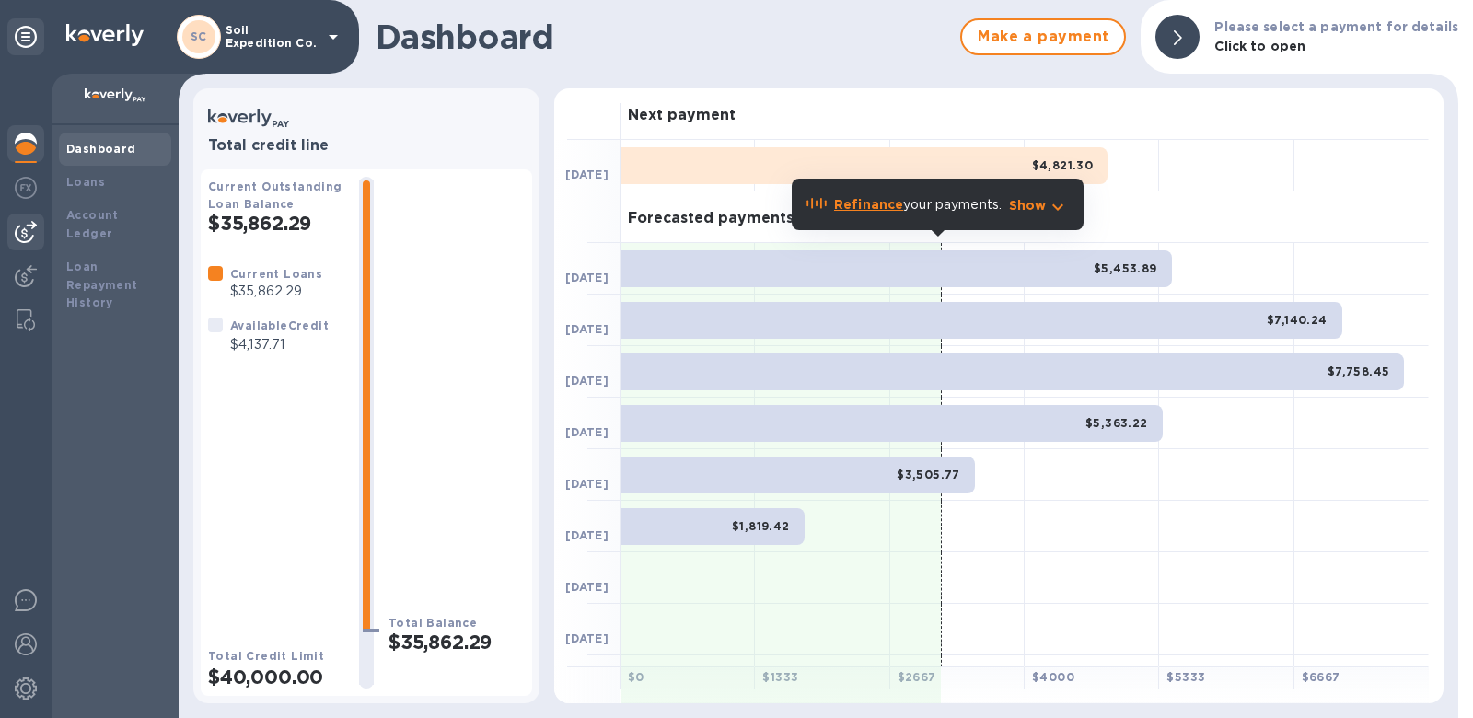
click at [36, 230] on img at bounding box center [26, 232] width 22 height 22
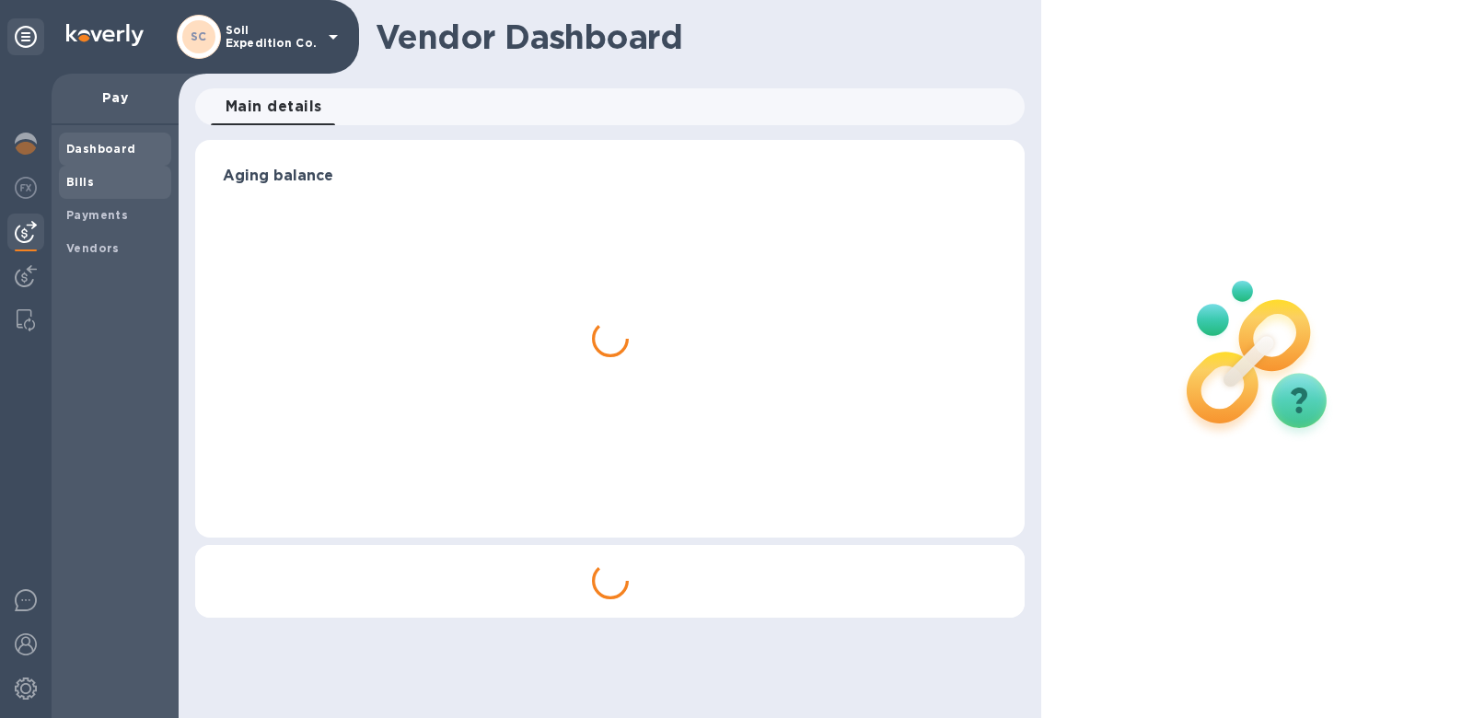
click at [89, 180] on b "Bills" at bounding box center [80, 182] width 28 height 14
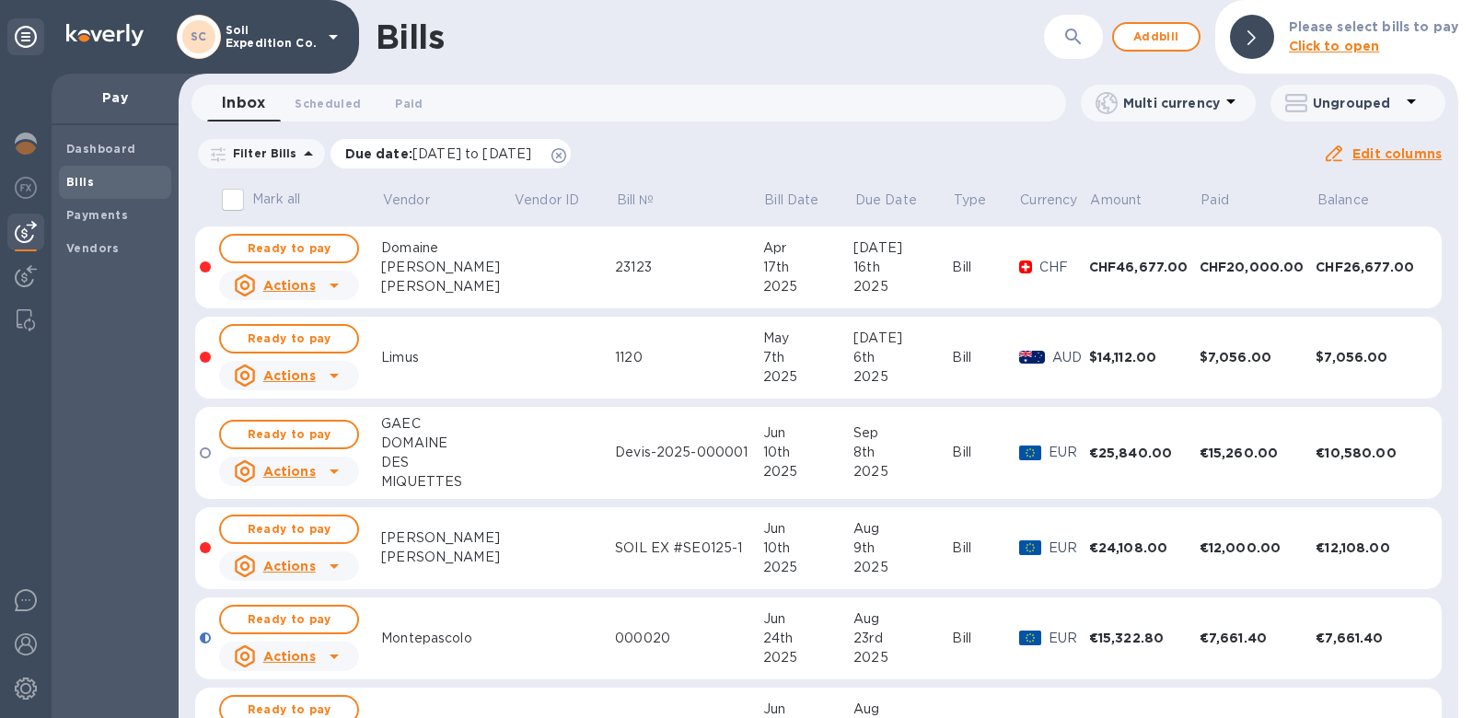
click at [566, 148] on icon at bounding box center [558, 155] width 15 height 15
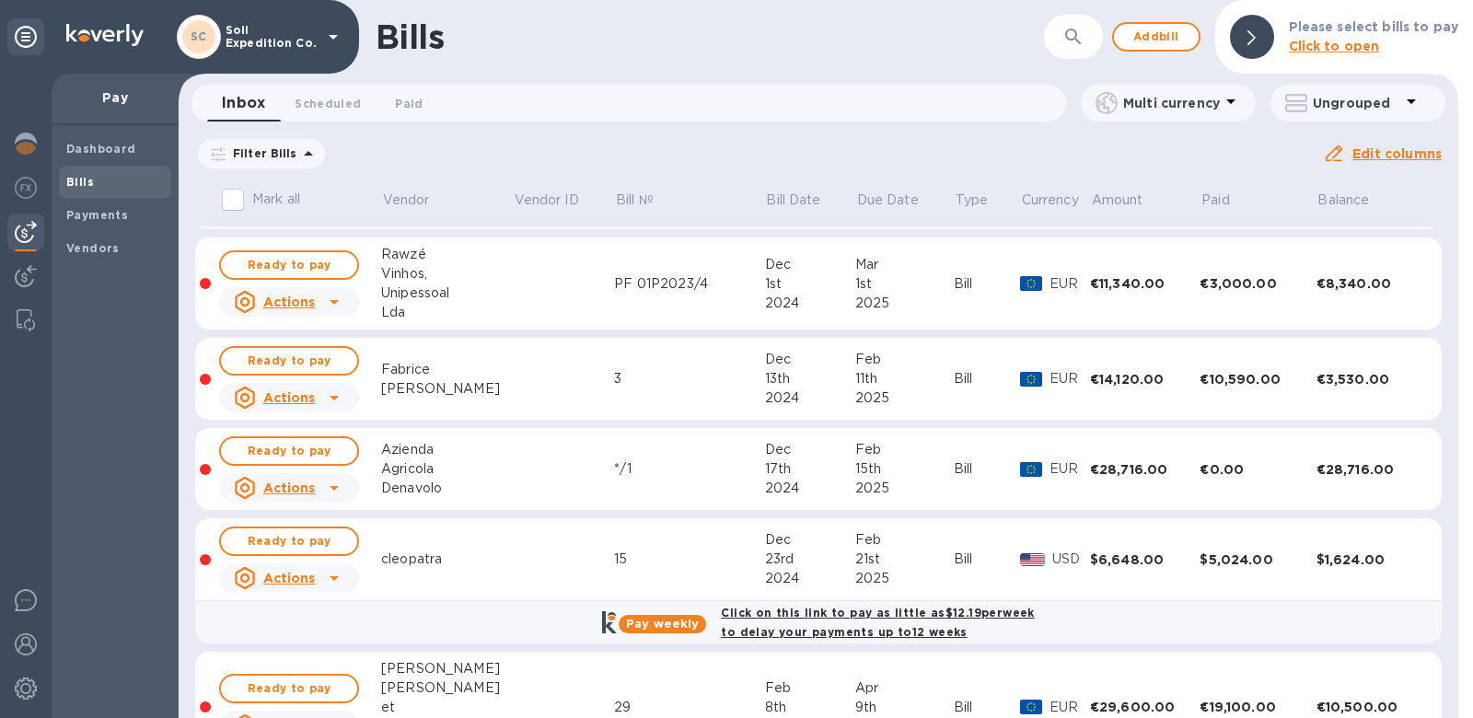
scroll to position [710, 0]
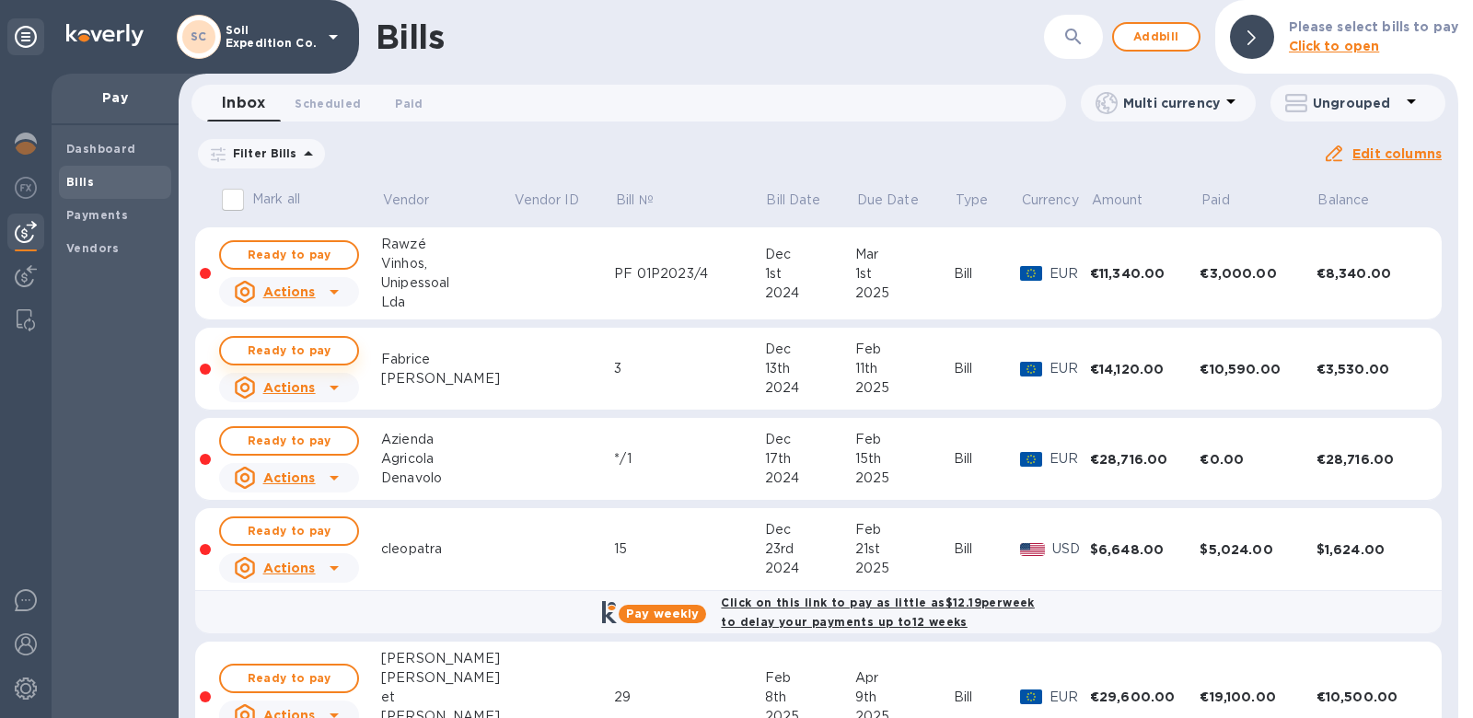
click at [318, 351] on span "Ready to pay" at bounding box center [289, 351] width 107 height 22
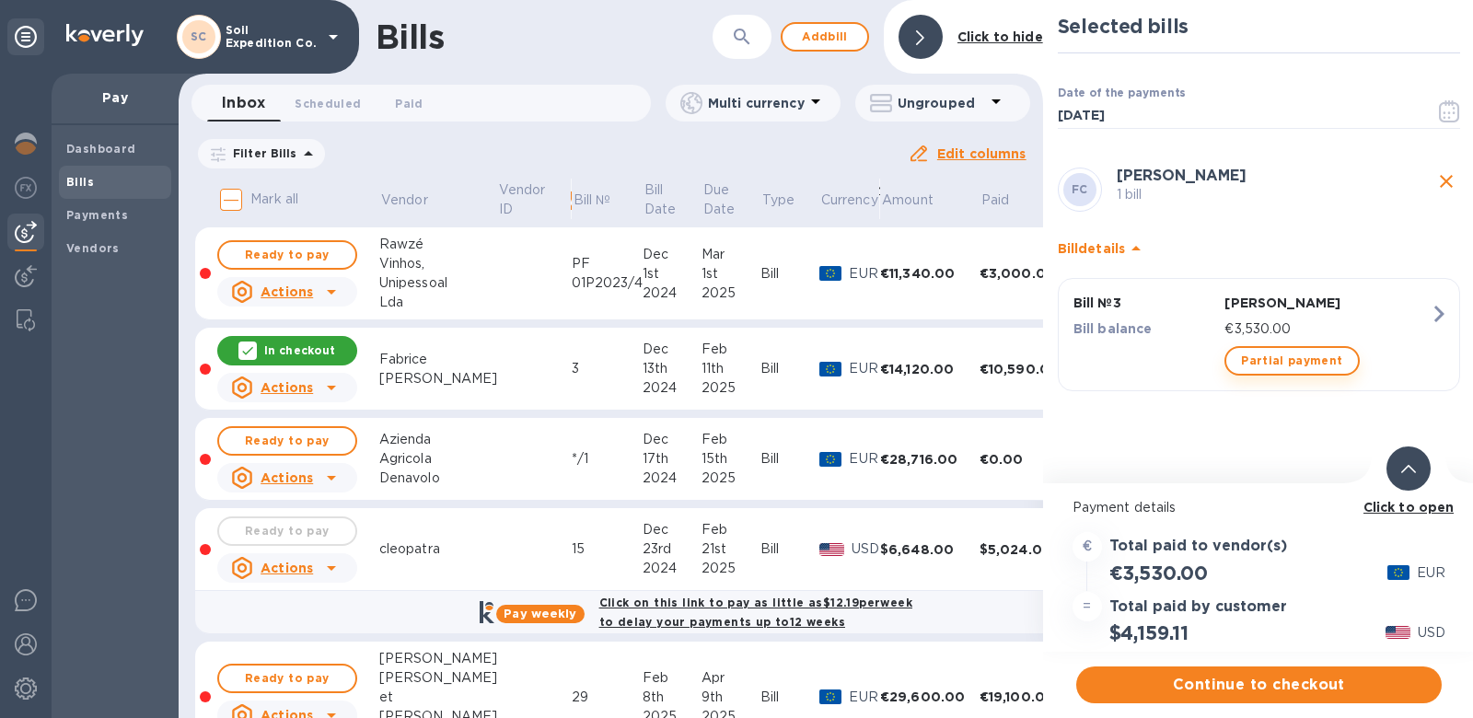
click at [1279, 352] on span "Partial payment" at bounding box center [1291, 361] width 101 height 22
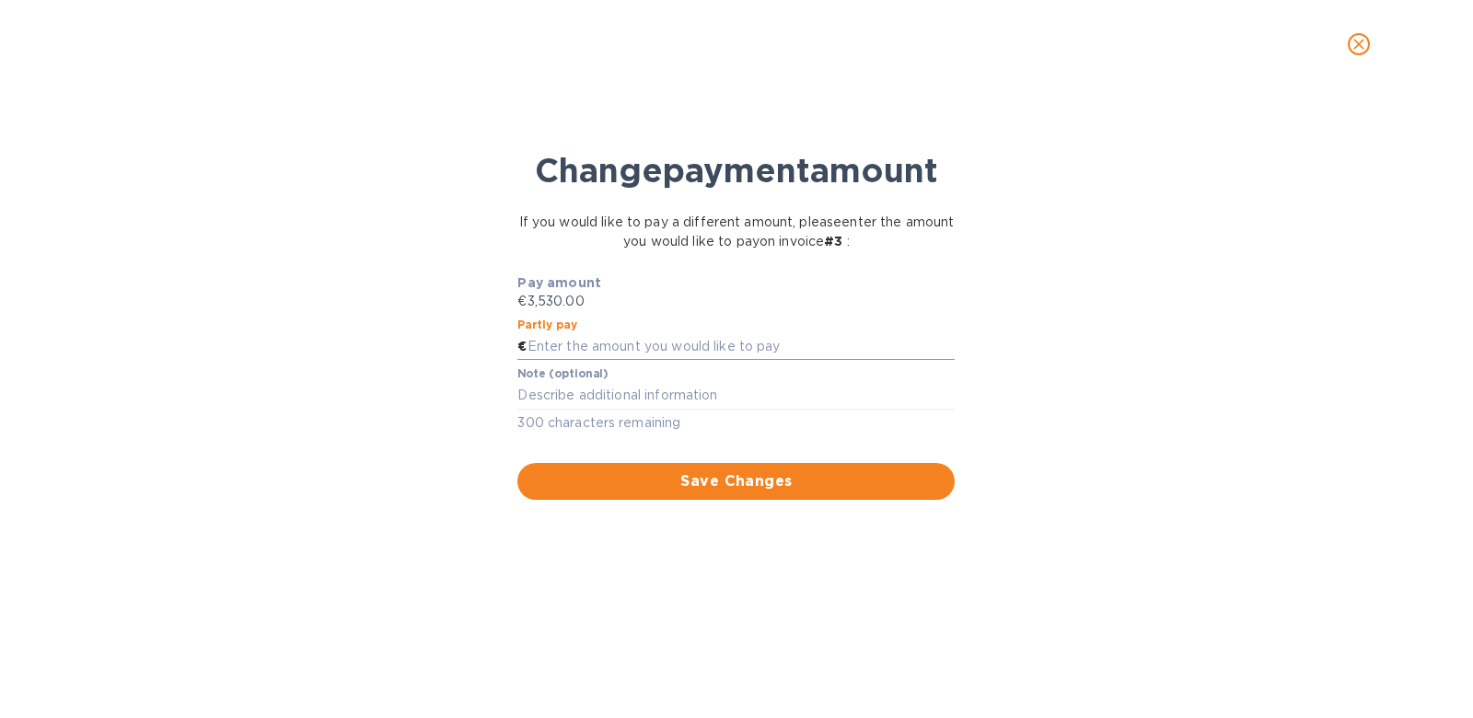
click at [855, 336] on input "text" at bounding box center [741, 347] width 428 height 28
type input "2"
type input "3,450.00"
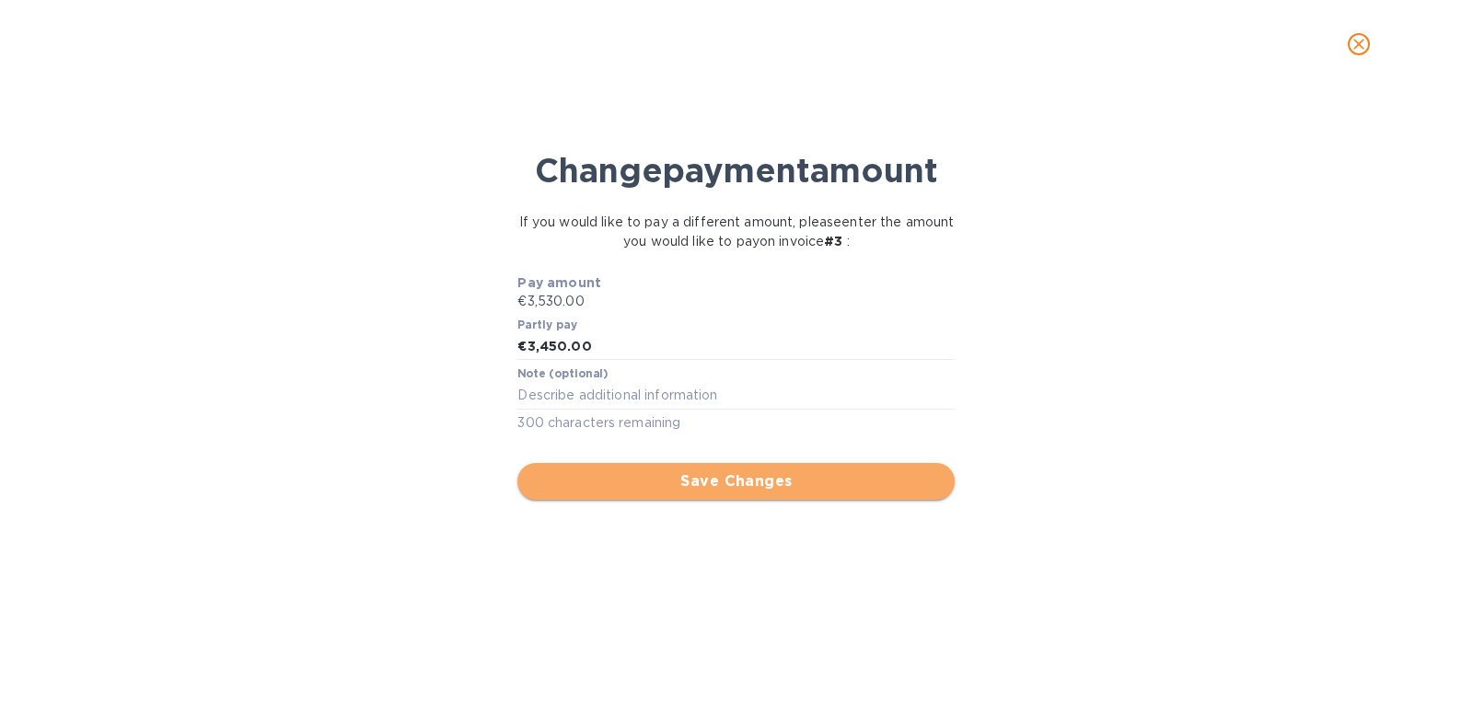
click at [798, 471] on span "Save Changes" at bounding box center [736, 481] width 408 height 22
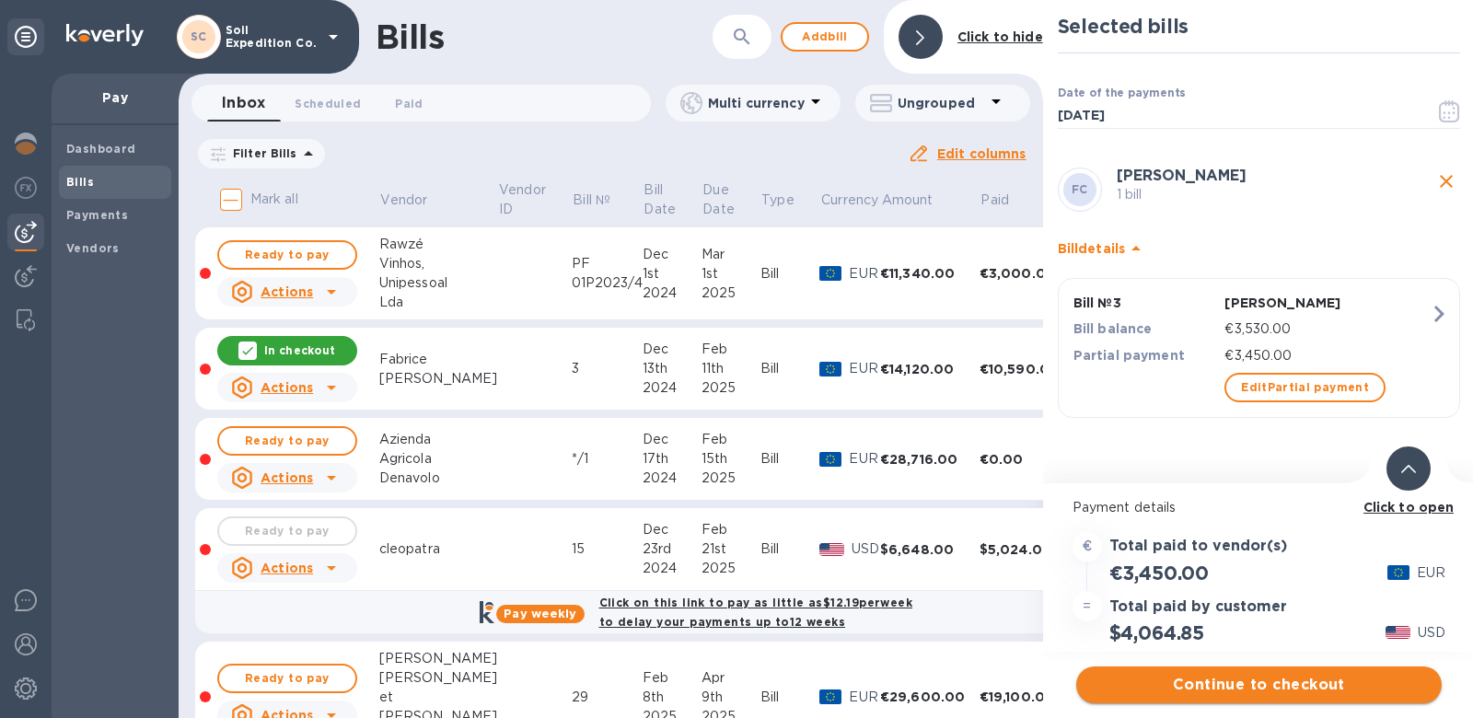
click at [1254, 683] on span "Continue to checkout" at bounding box center [1259, 685] width 336 height 22
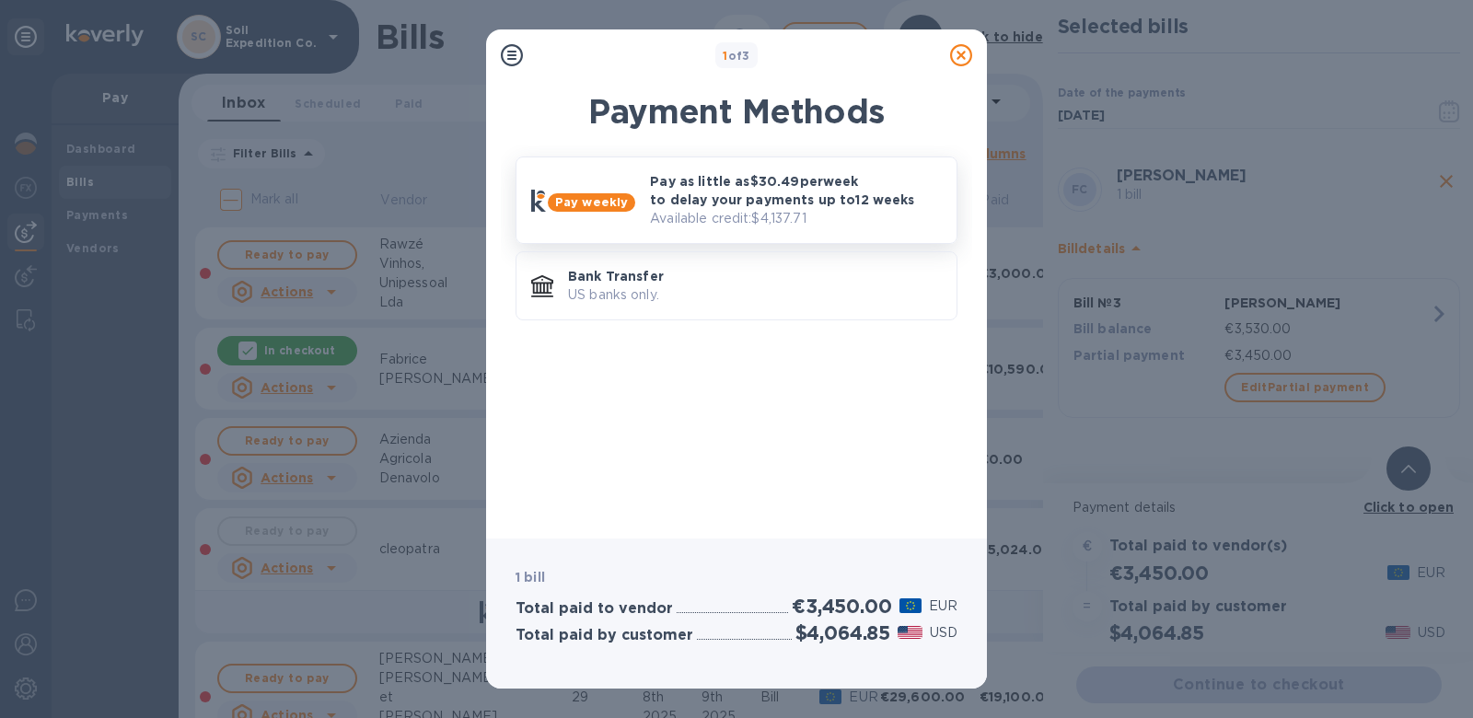
click at [789, 214] on p "Available credit: $4,137.71" at bounding box center [796, 218] width 292 height 19
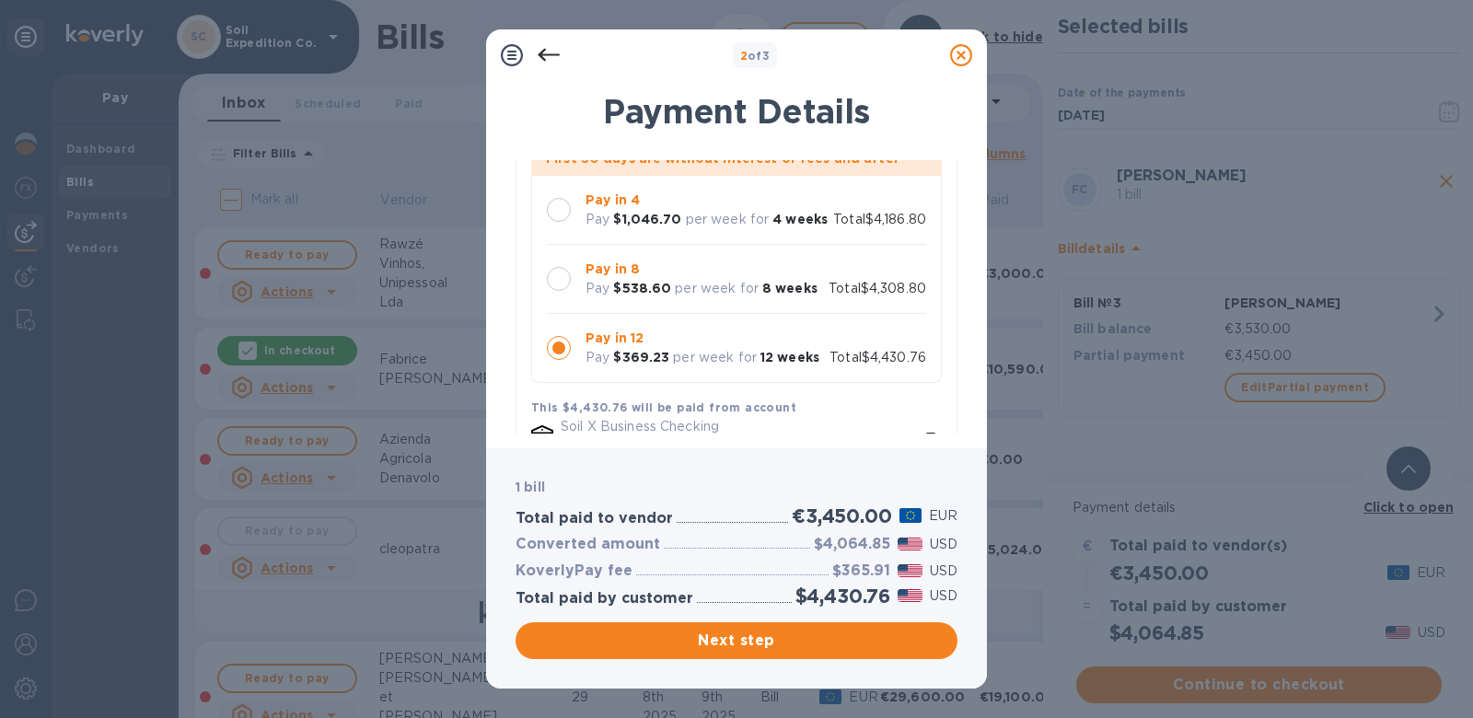
scroll to position [178, 0]
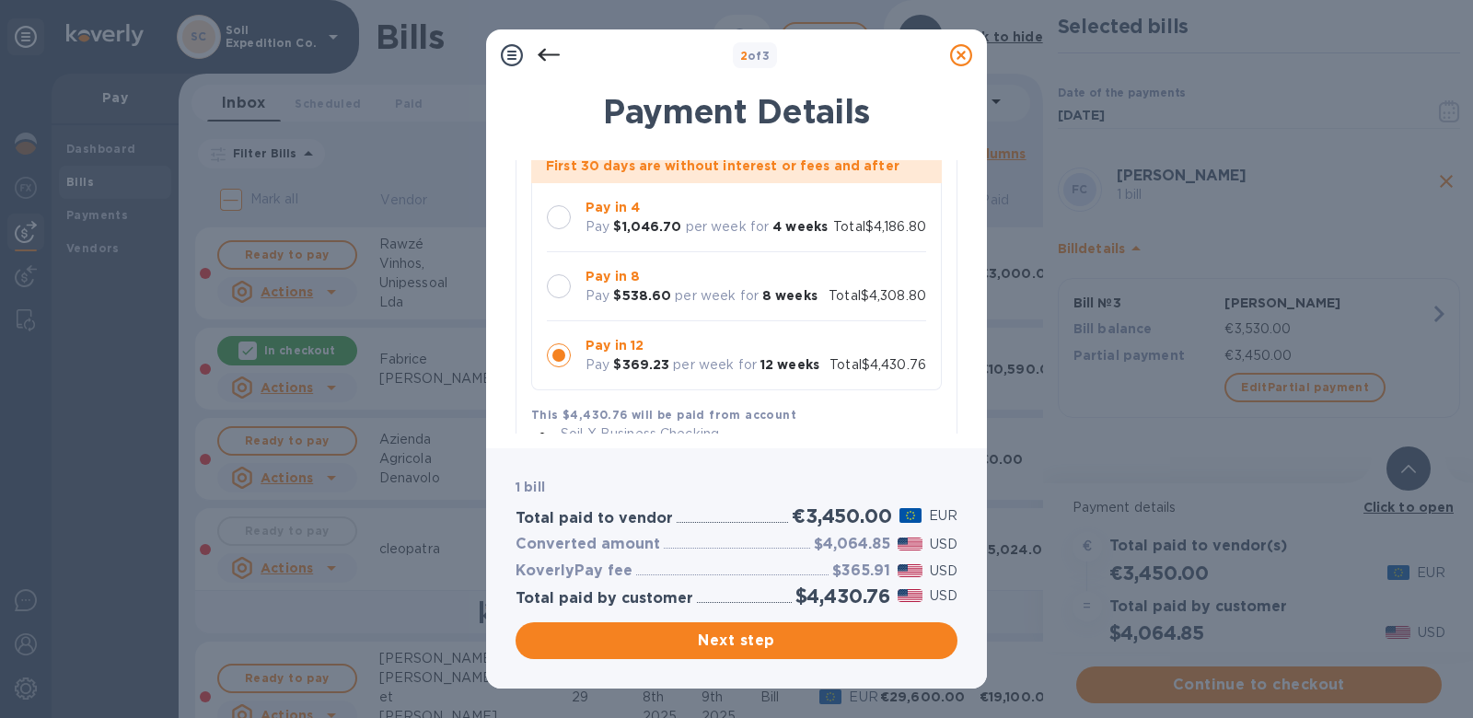
click at [583, 222] on div "Pay in 4 Pay $1,046.70 per week for 4 weeks" at bounding box center [706, 217] width 257 height 53
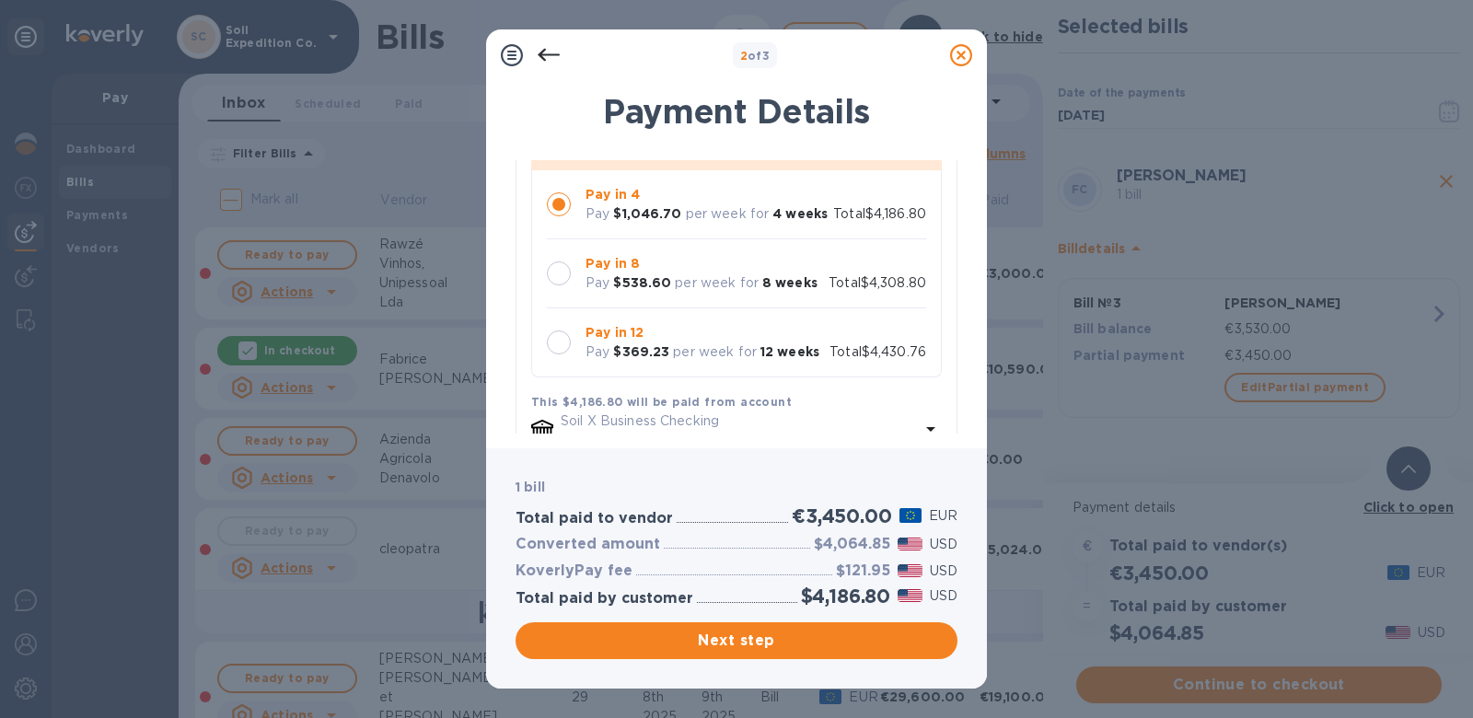
scroll to position [461, 0]
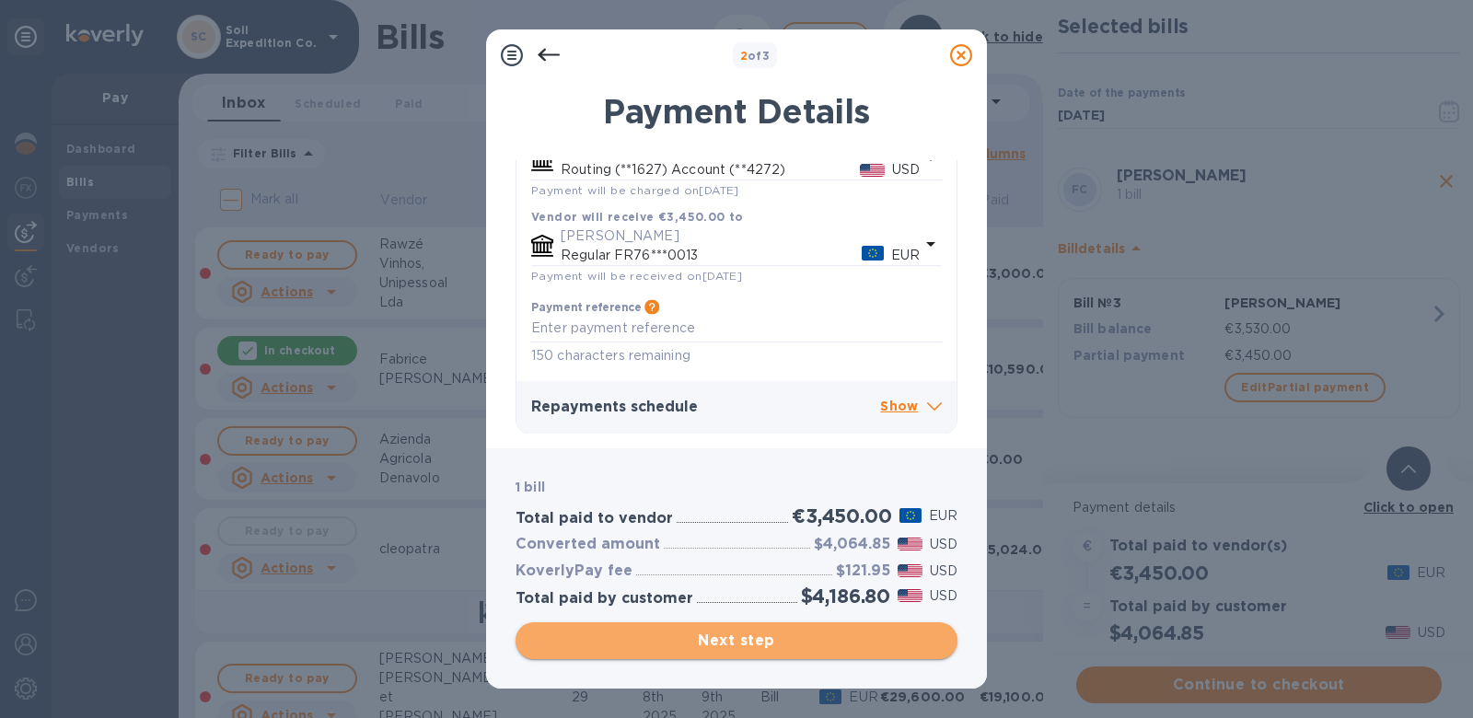
click at [719, 643] on span "Next step" at bounding box center [736, 641] width 412 height 22
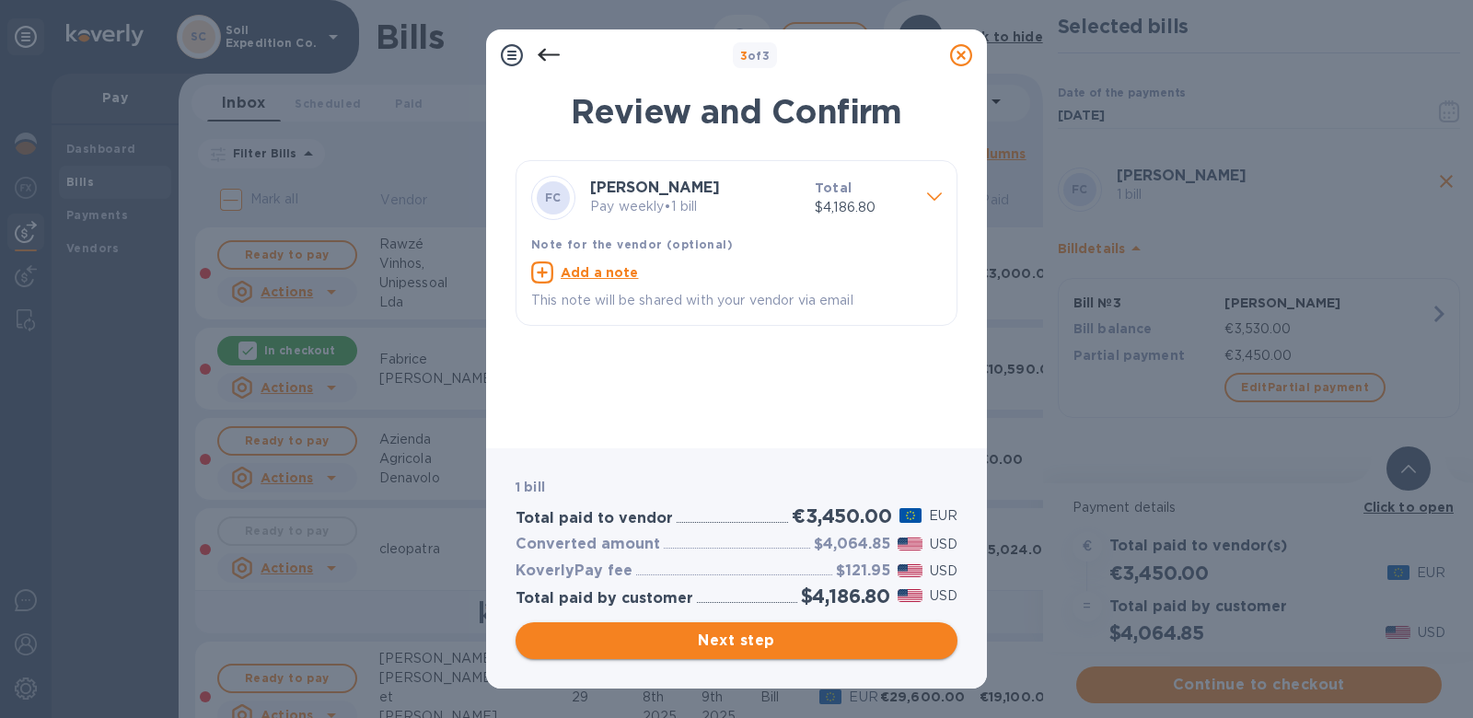
click at [713, 642] on span "Next step" at bounding box center [736, 641] width 412 height 22
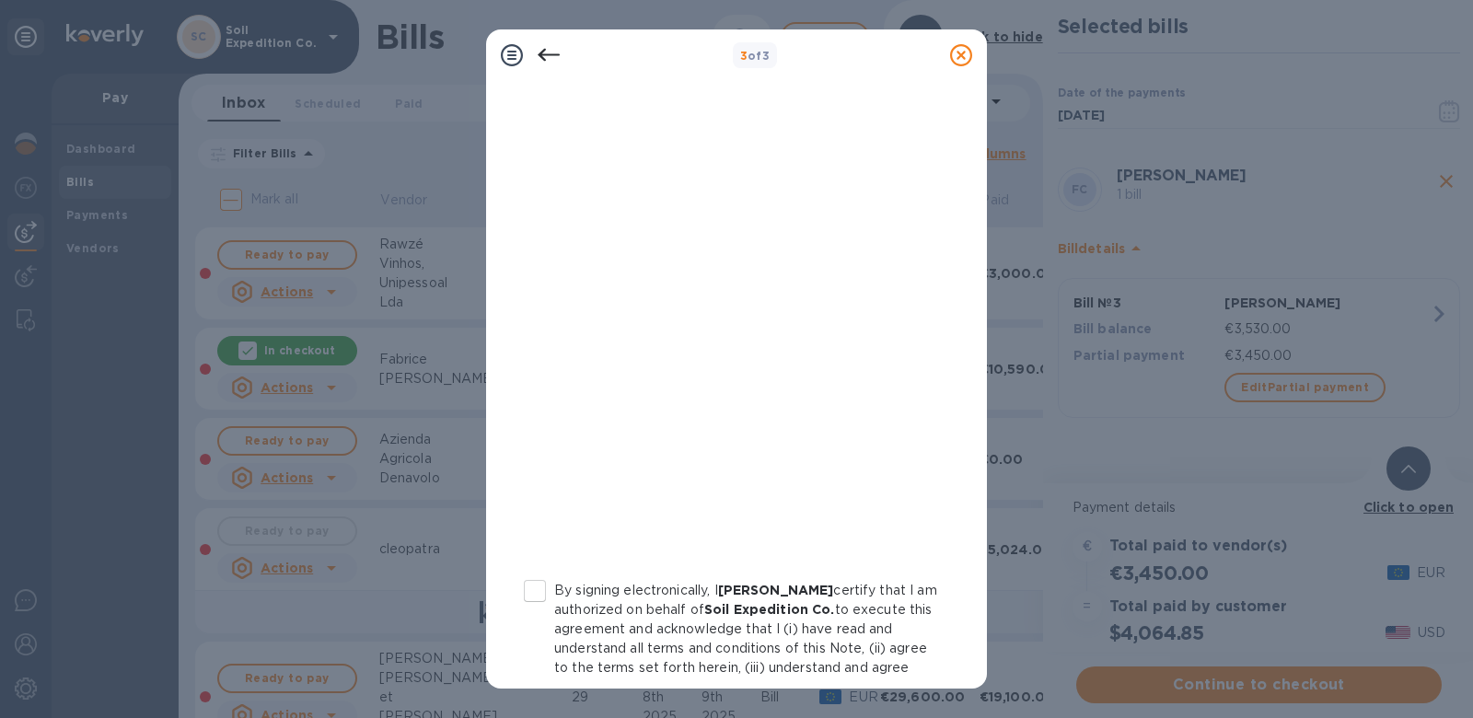
scroll to position [329, 0]
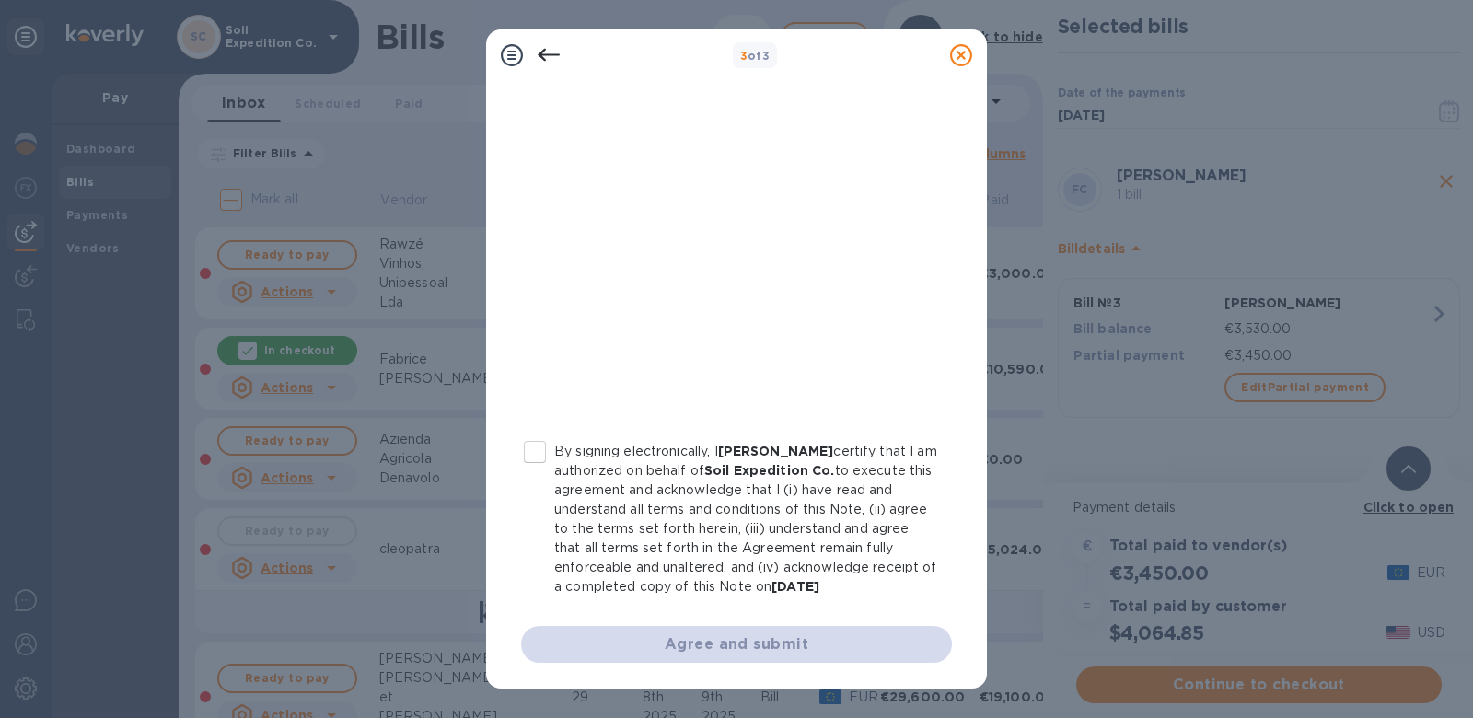
click at [525, 459] on label "By signing electronically, I BRETT Pallesen certify that I am authorized on beh…" at bounding box center [726, 519] width 422 height 155
click at [525, 459] on input "By signing electronically, I BRETT Pallesen certify that I am authorized on beh…" at bounding box center [534, 452] width 39 height 39
checkbox input "true"
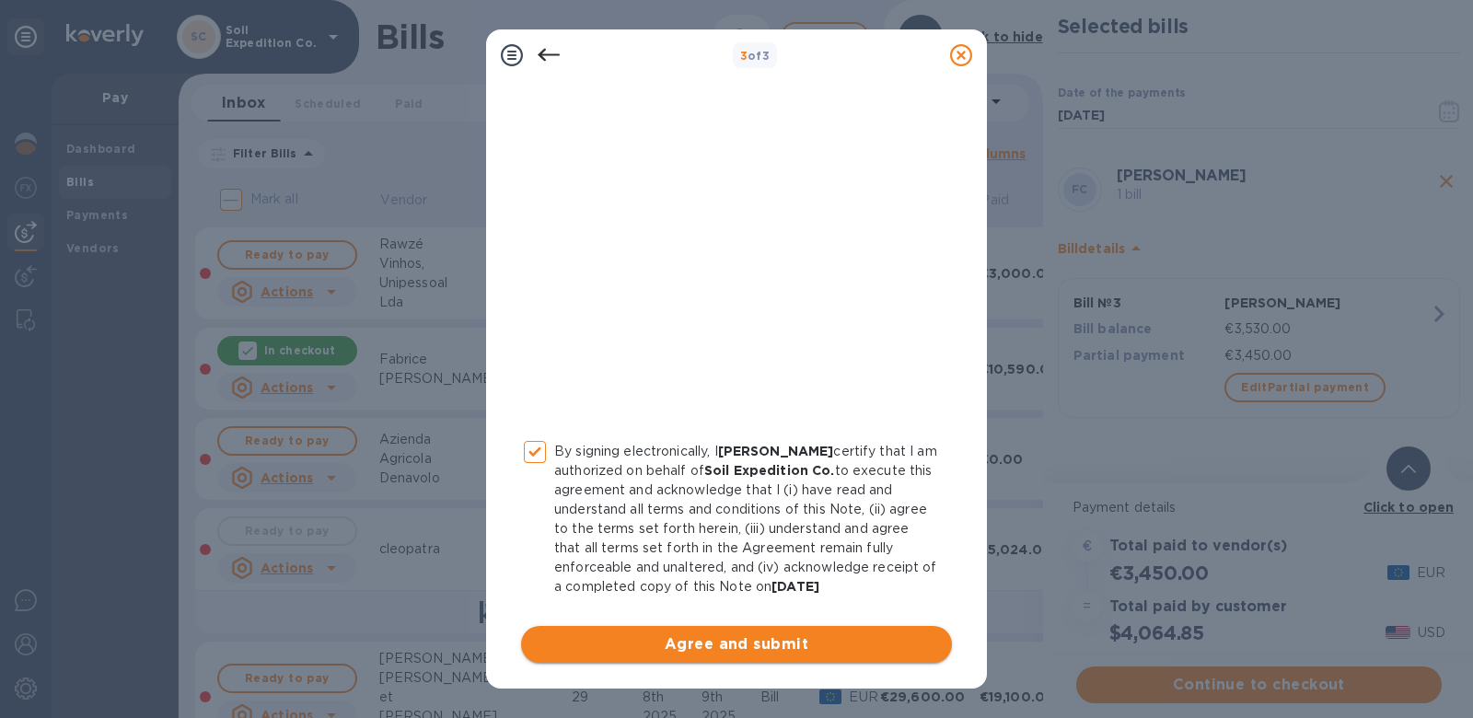
click at [650, 647] on span "Agree and submit" at bounding box center [736, 644] width 401 height 22
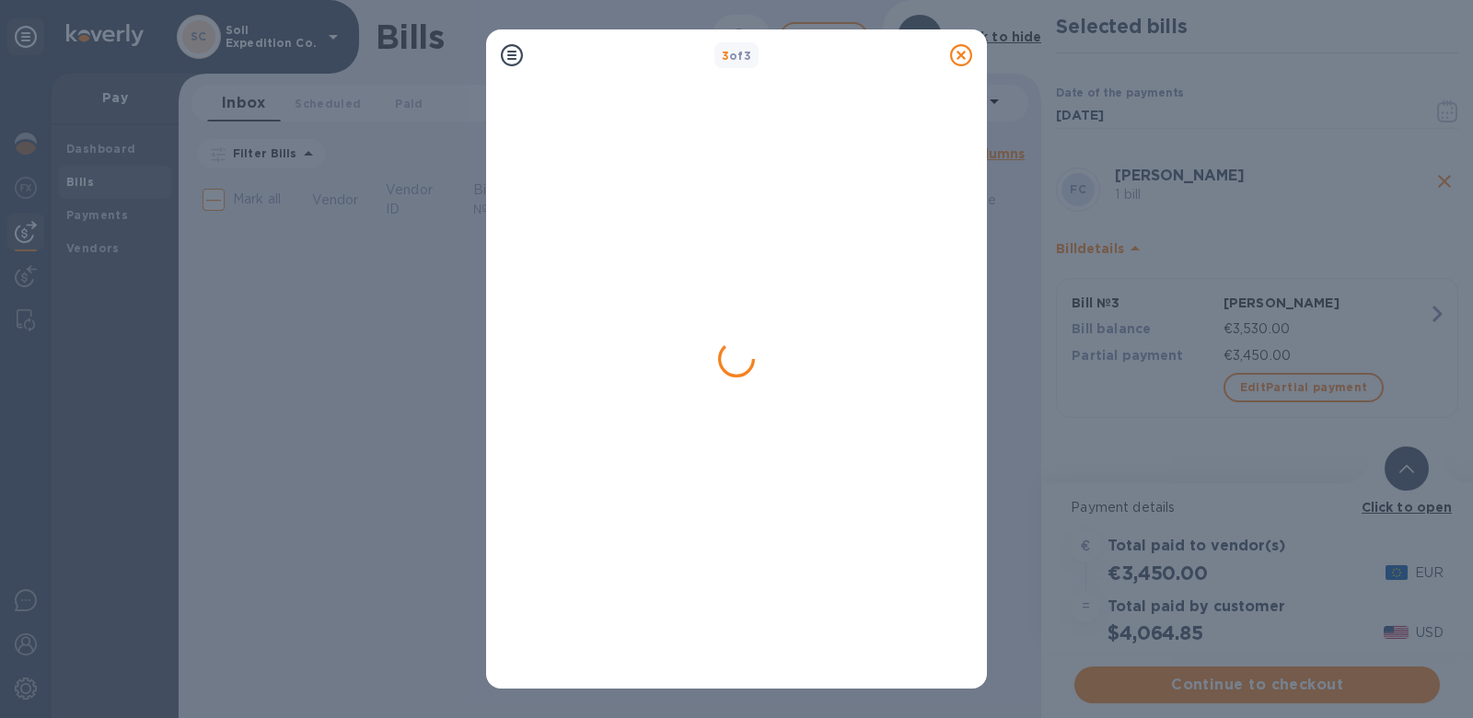
scroll to position [0, 0]
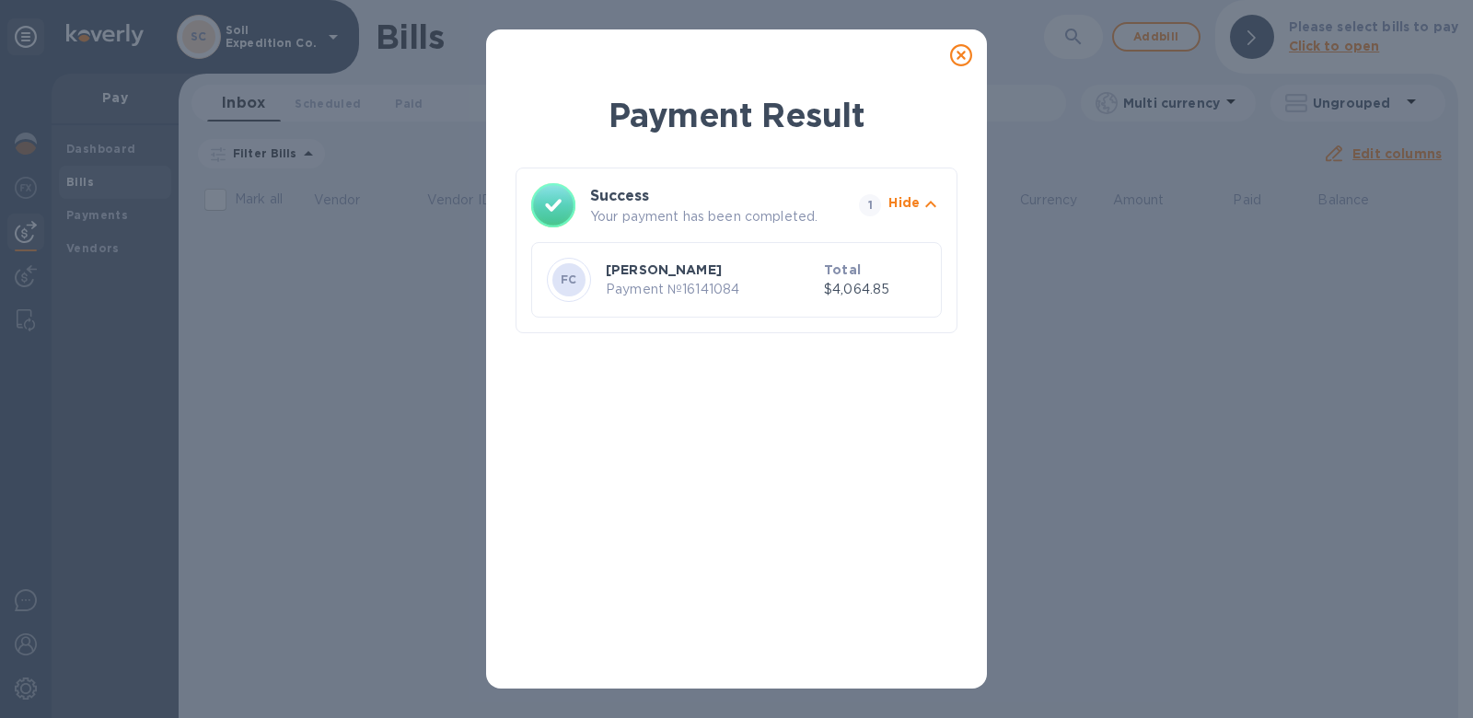
click at [965, 54] on icon at bounding box center [961, 55] width 22 height 22
